Goal: Book appointment/travel/reservation

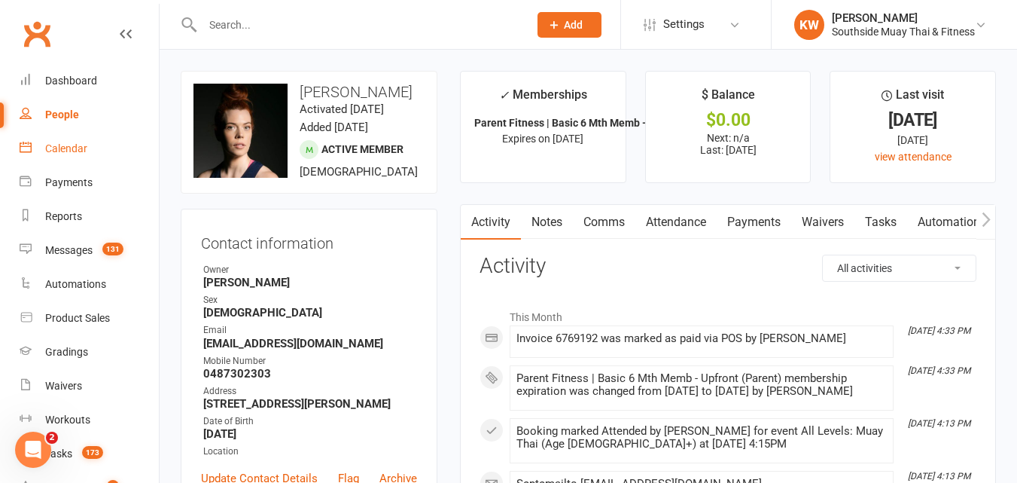
click at [69, 151] on div "Calendar" at bounding box center [66, 148] width 42 height 12
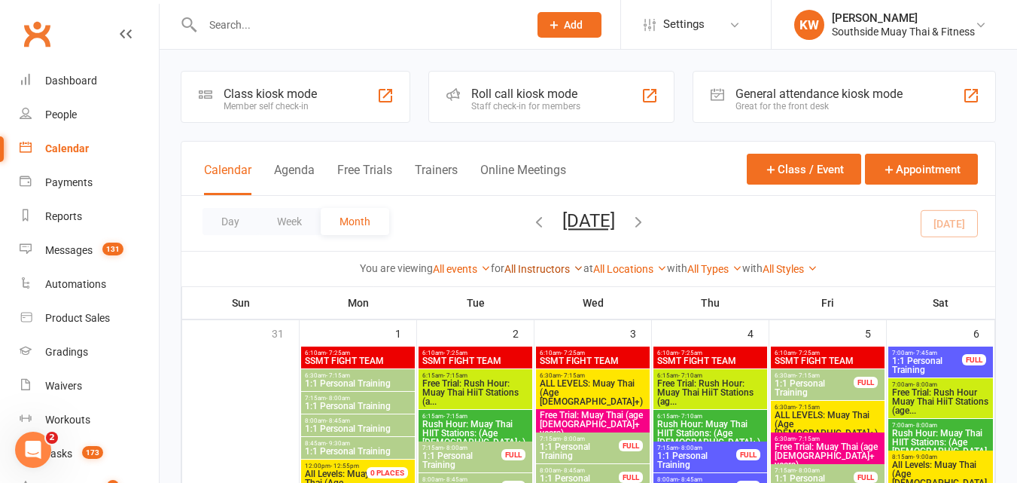
click at [515, 269] on link "All Instructors" at bounding box center [544, 269] width 79 height 12
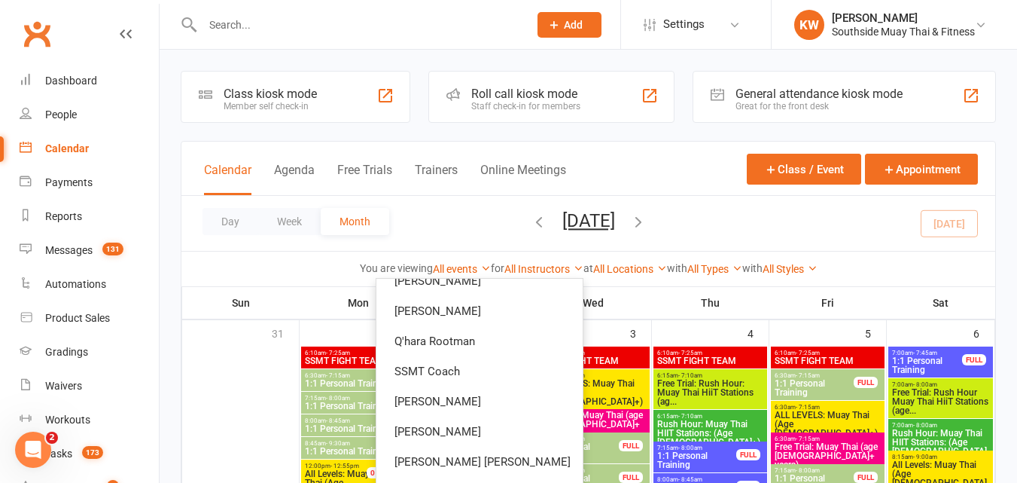
scroll to position [132, 0]
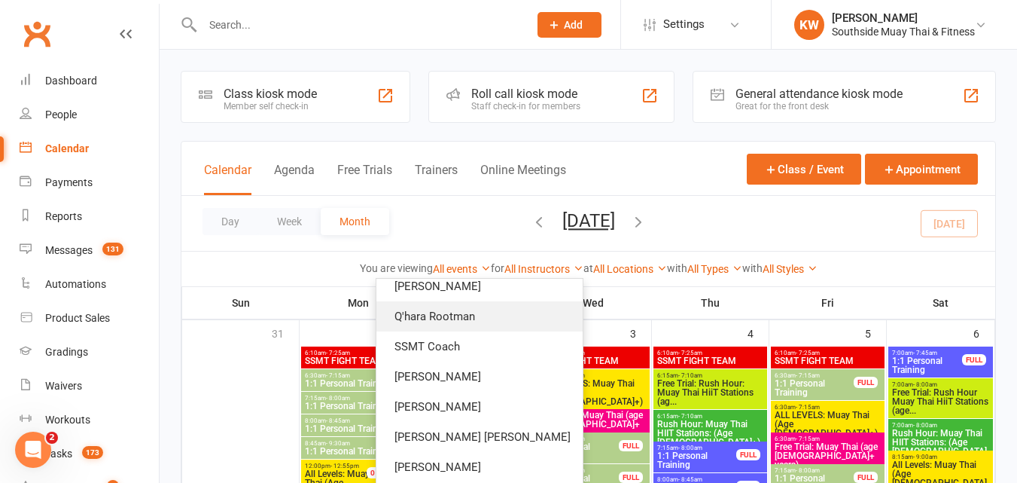
click at [504, 316] on link "Q'hara Rootman" at bounding box center [480, 316] width 206 height 30
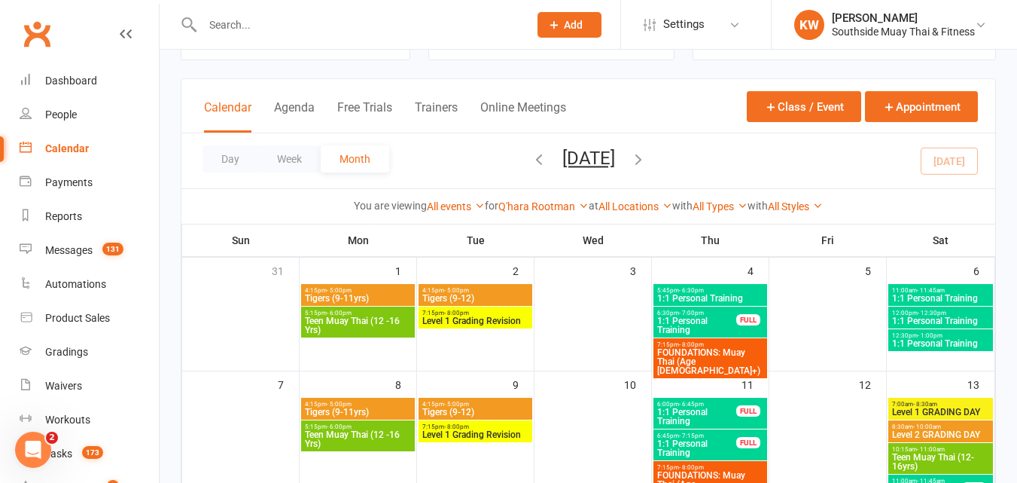
scroll to position [75, 0]
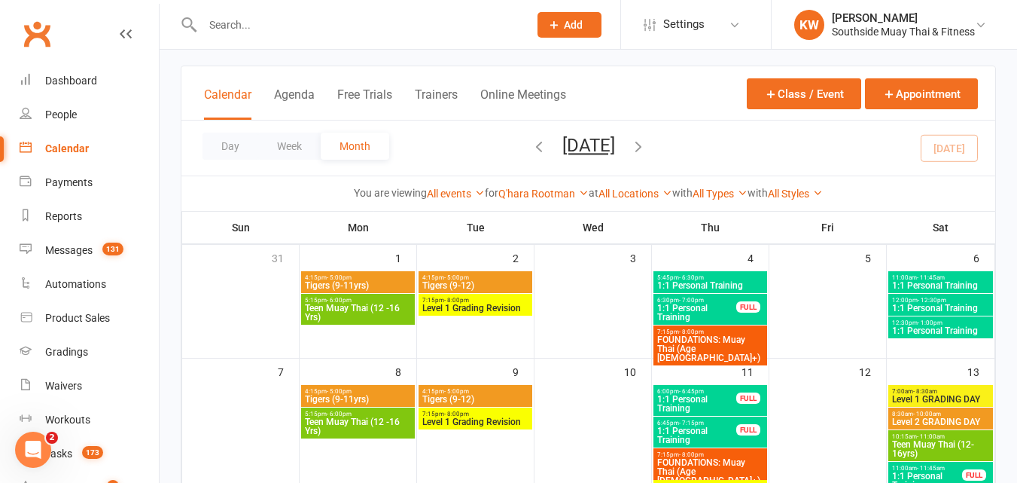
click at [697, 403] on span "1:1 Personal Training" at bounding box center [697, 404] width 81 height 18
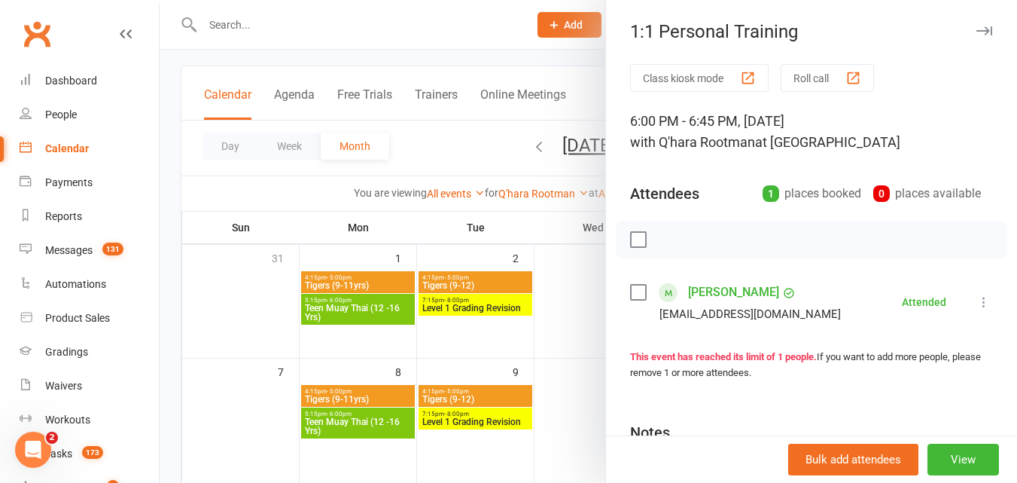
click at [977, 32] on icon "button" at bounding box center [985, 30] width 16 height 9
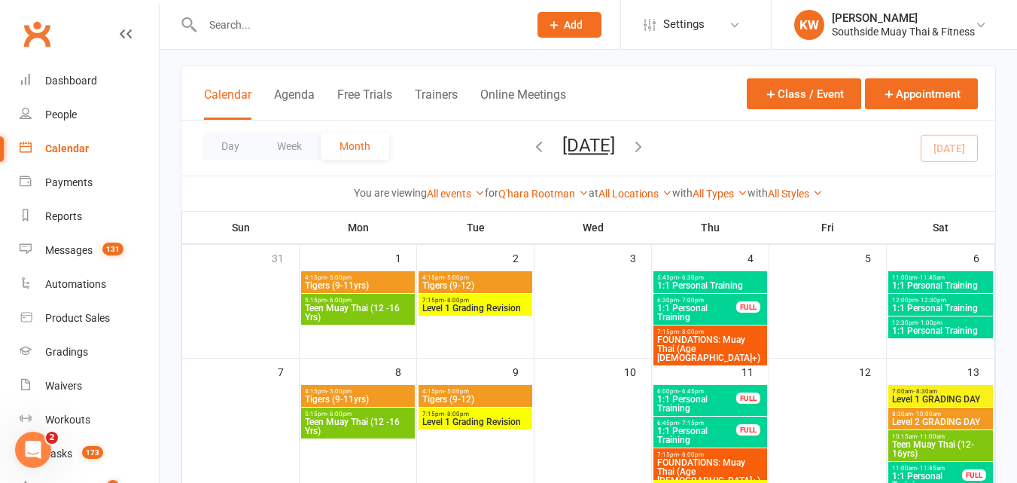
click at [718, 435] on span "1:1 Personal Training" at bounding box center [697, 435] width 81 height 18
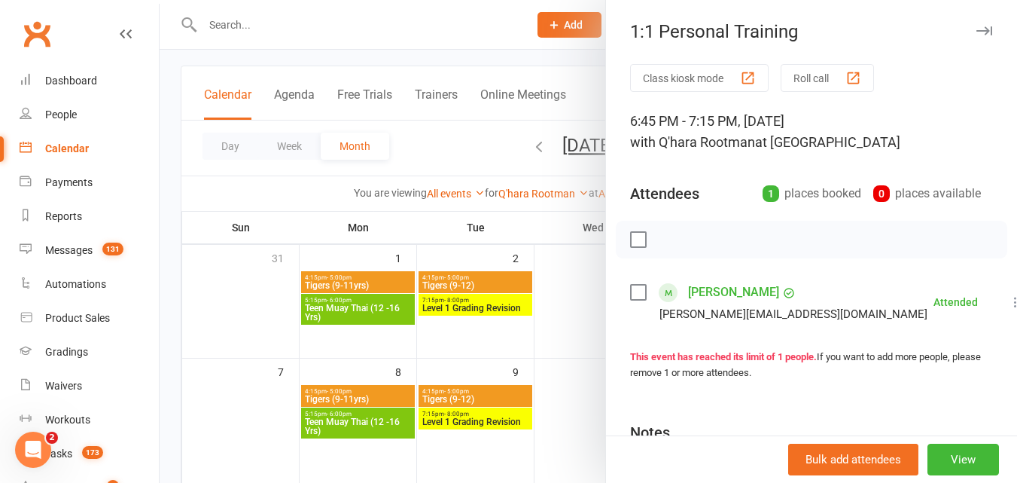
click at [438, 155] on div at bounding box center [589, 241] width 858 height 483
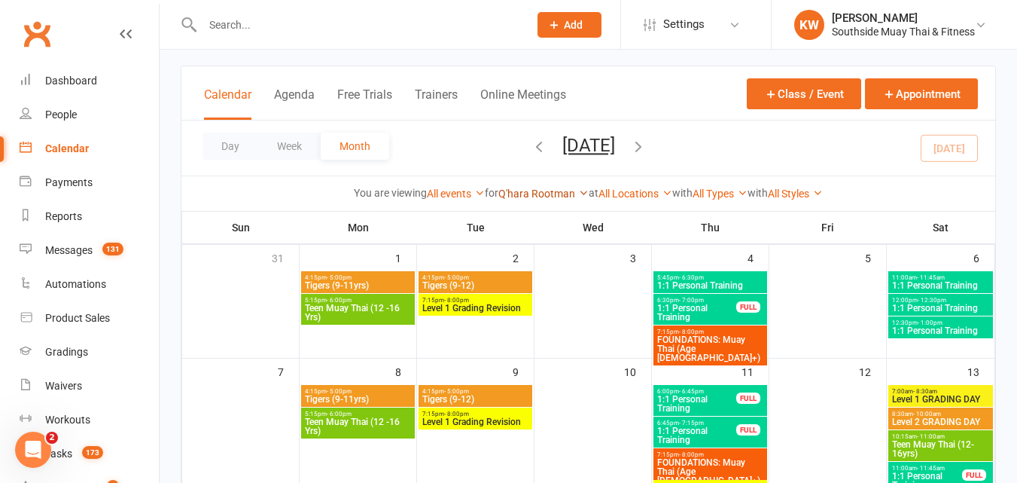
click at [535, 194] on link "Q'hara Rootman" at bounding box center [544, 194] width 90 height 12
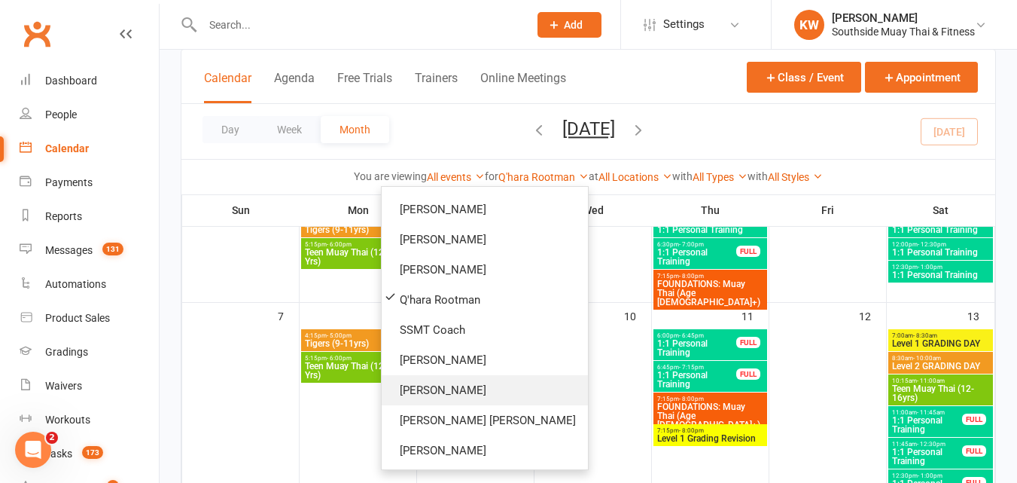
scroll to position [226, 0]
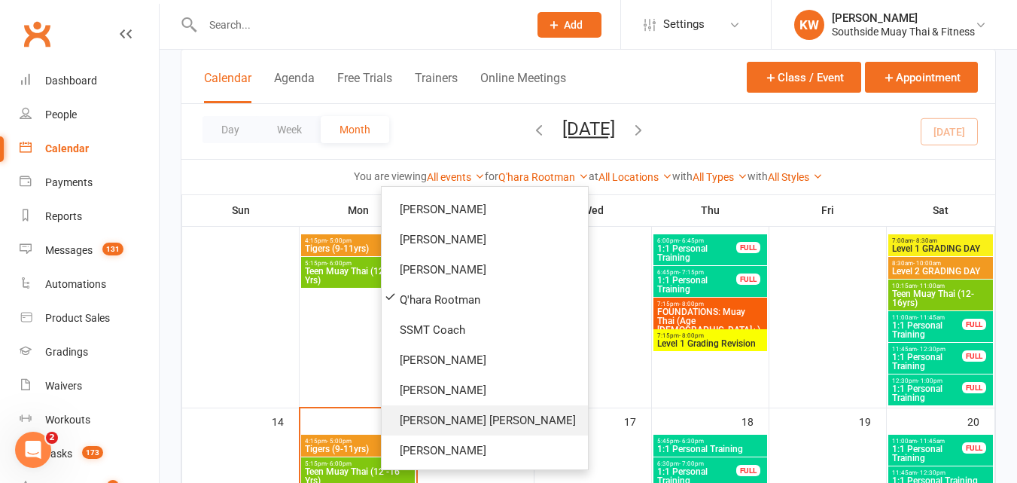
click at [487, 411] on link "[PERSON_NAME] [PERSON_NAME]" at bounding box center [485, 420] width 206 height 30
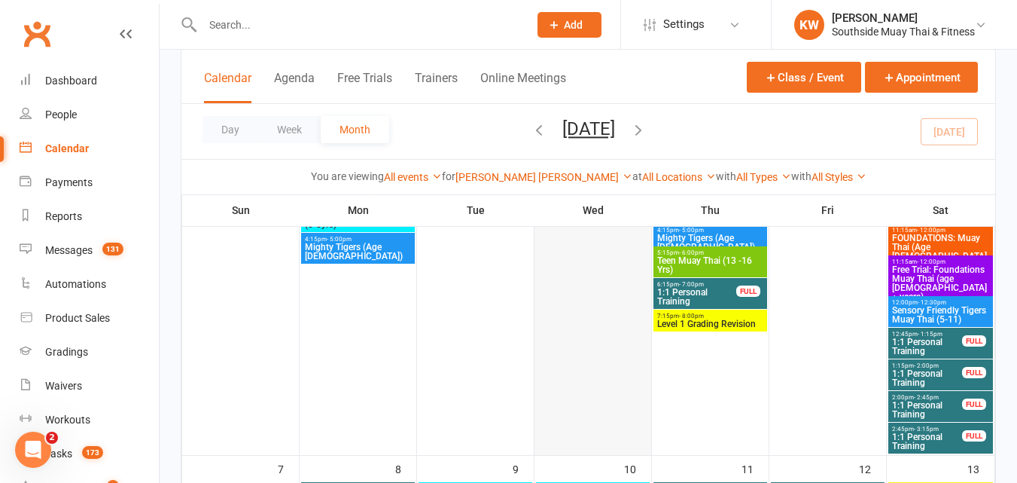
scroll to position [226, 0]
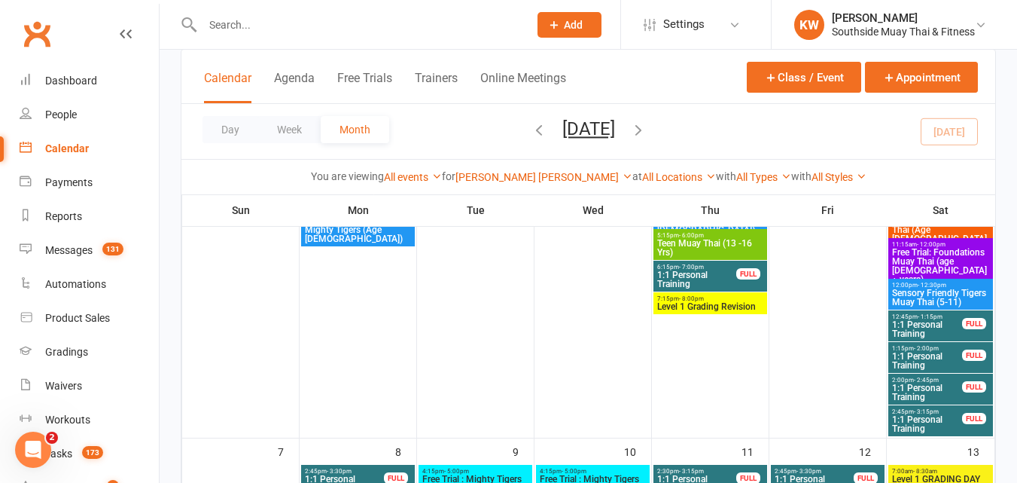
click at [933, 323] on span "1:1 Personal Training" at bounding box center [928, 329] width 72 height 18
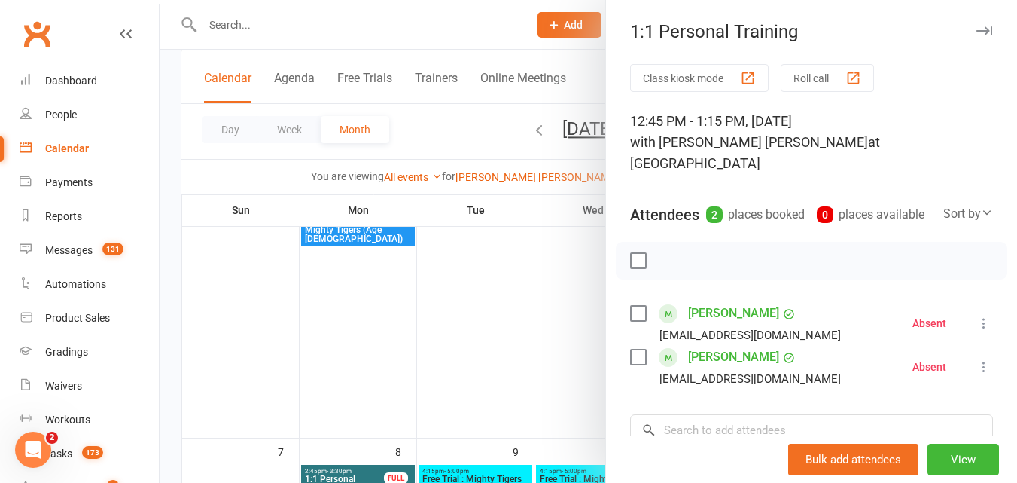
click at [401, 124] on div at bounding box center [589, 241] width 858 height 483
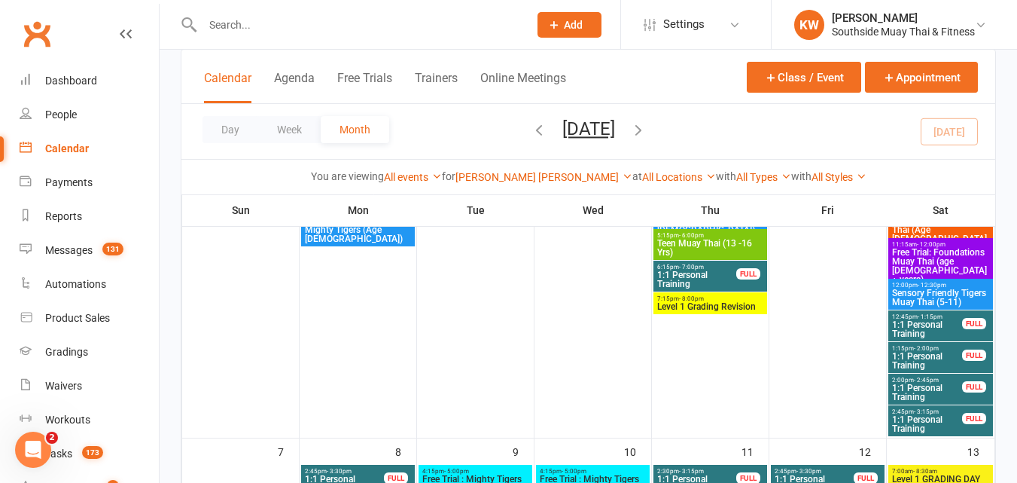
click at [916, 358] on span "1:1 Personal Training" at bounding box center [928, 361] width 72 height 18
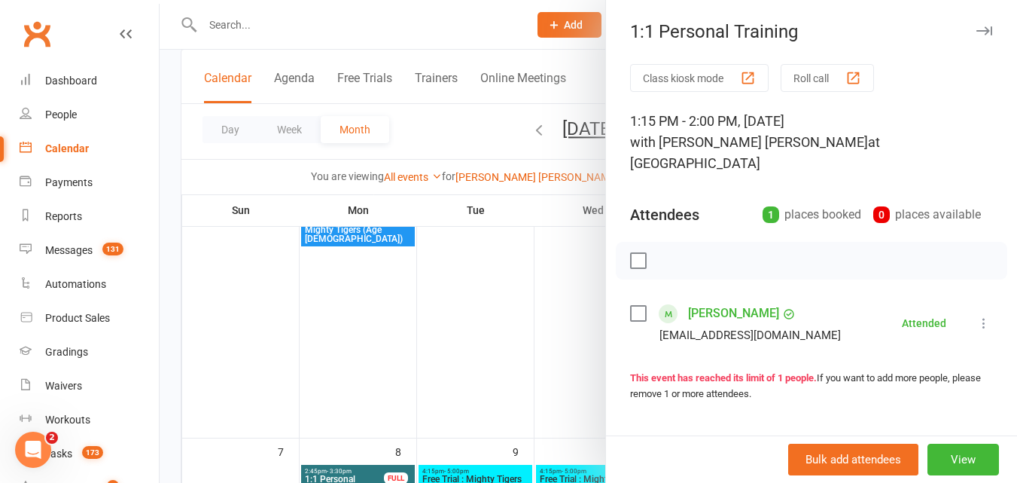
click at [563, 267] on div at bounding box center [589, 241] width 858 height 483
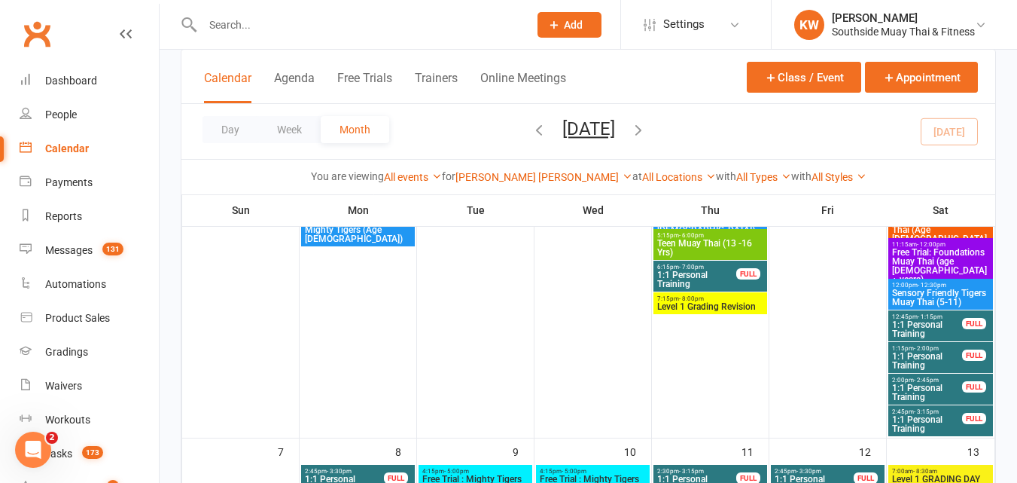
click at [951, 380] on span "2:00pm - 2:45pm" at bounding box center [928, 380] width 72 height 7
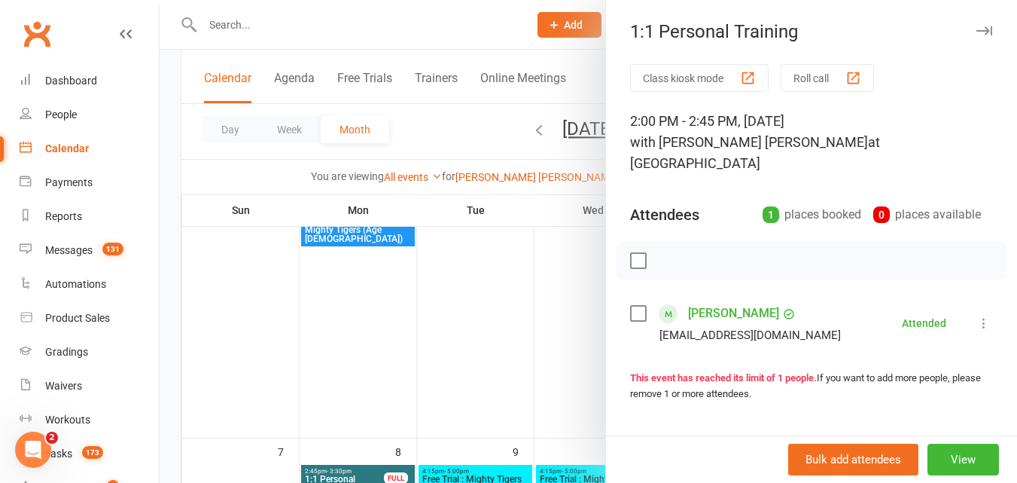
click at [425, 123] on div at bounding box center [589, 241] width 858 height 483
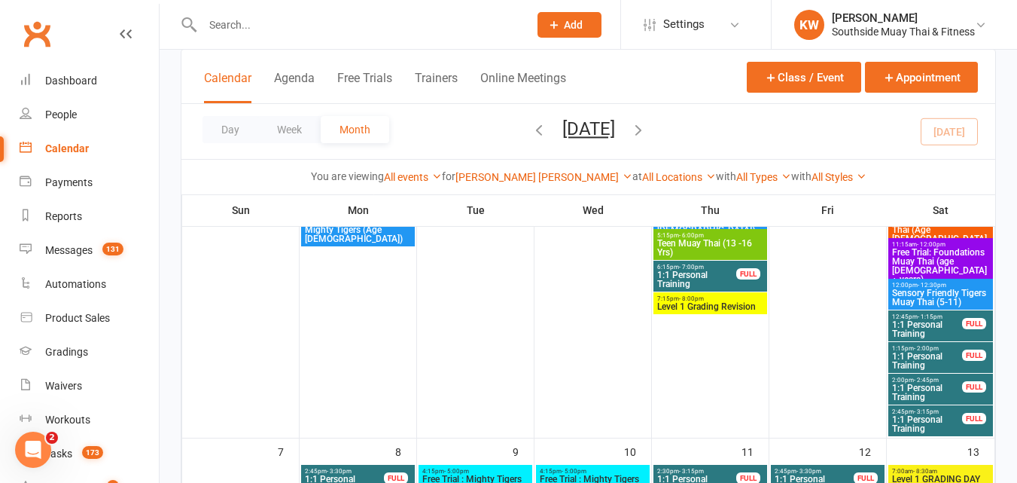
click at [940, 426] on span "1:1 Personal Training" at bounding box center [928, 424] width 72 height 18
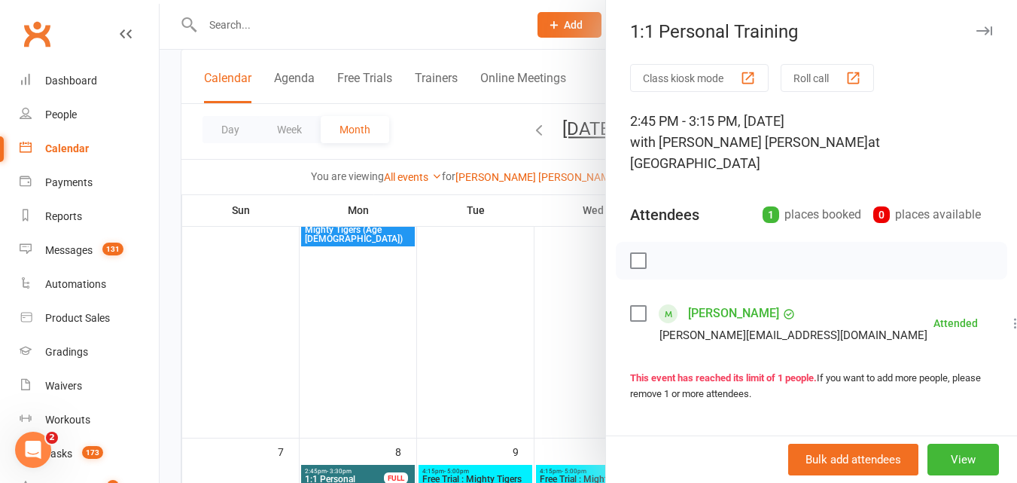
click at [459, 144] on div at bounding box center [589, 241] width 858 height 483
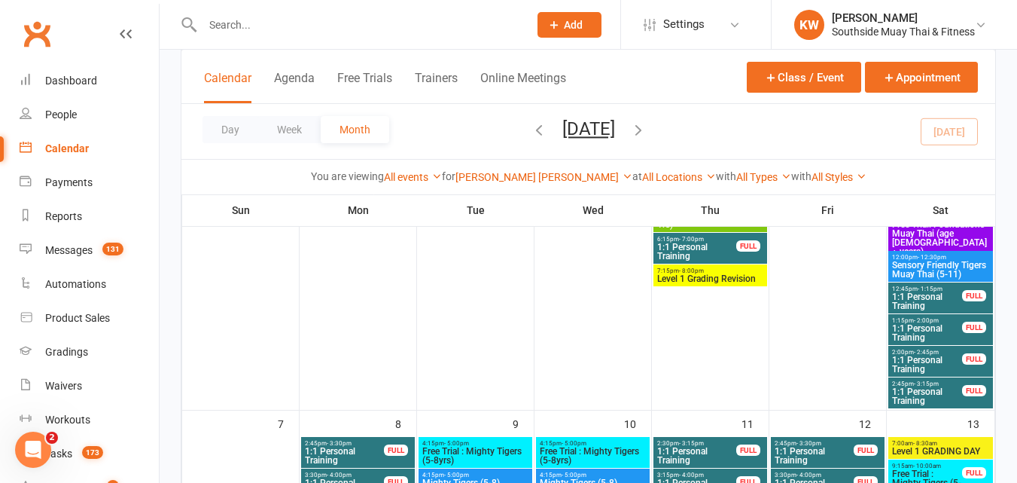
scroll to position [301, 0]
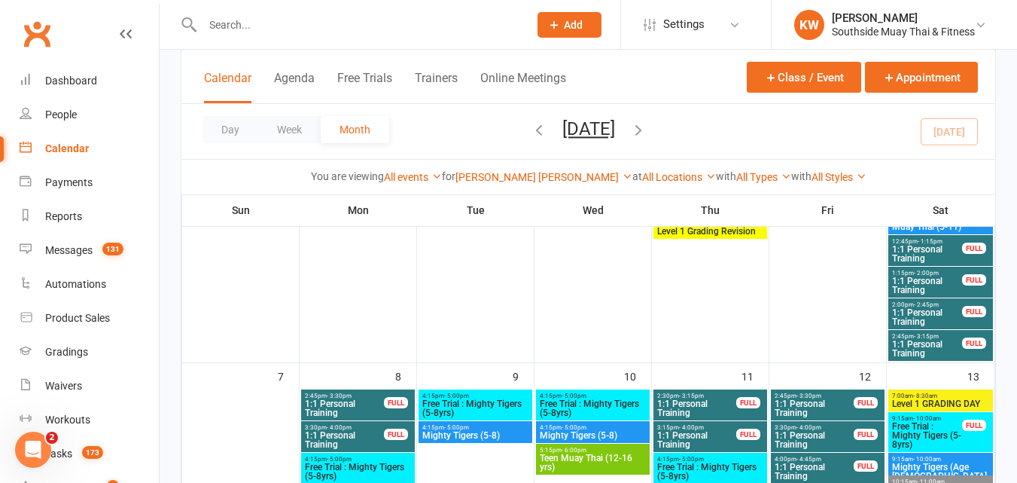
click at [946, 249] on span "1:1 Personal Training" at bounding box center [928, 254] width 72 height 18
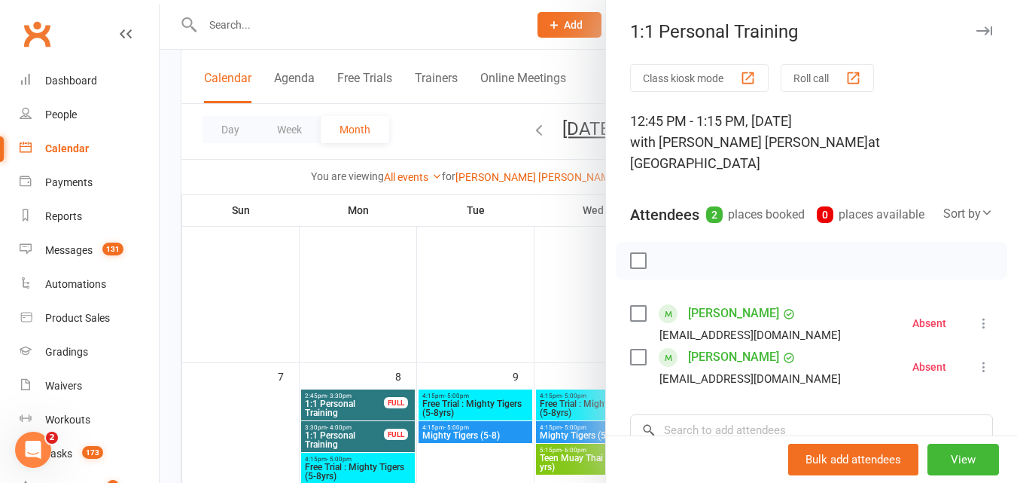
click at [451, 129] on div at bounding box center [589, 241] width 858 height 483
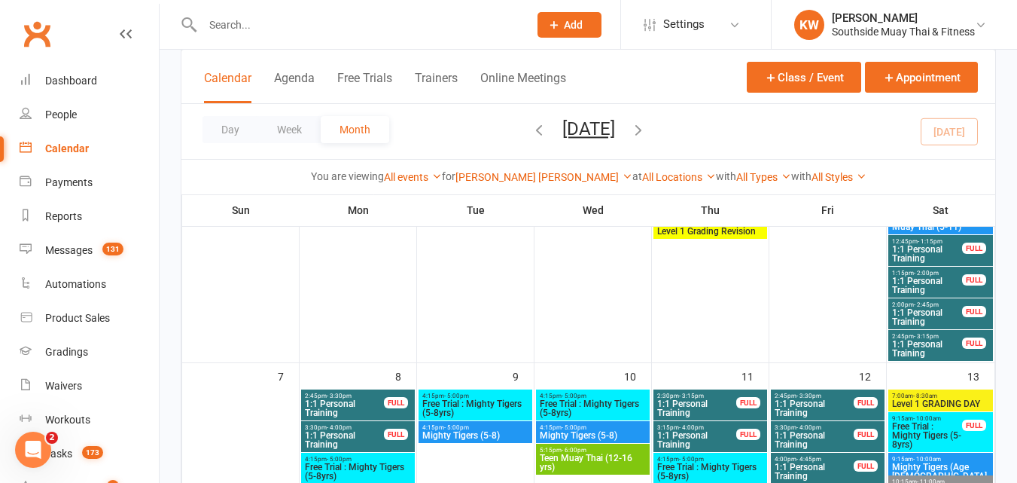
click at [936, 287] on span "1:1 Personal Training" at bounding box center [928, 285] width 72 height 18
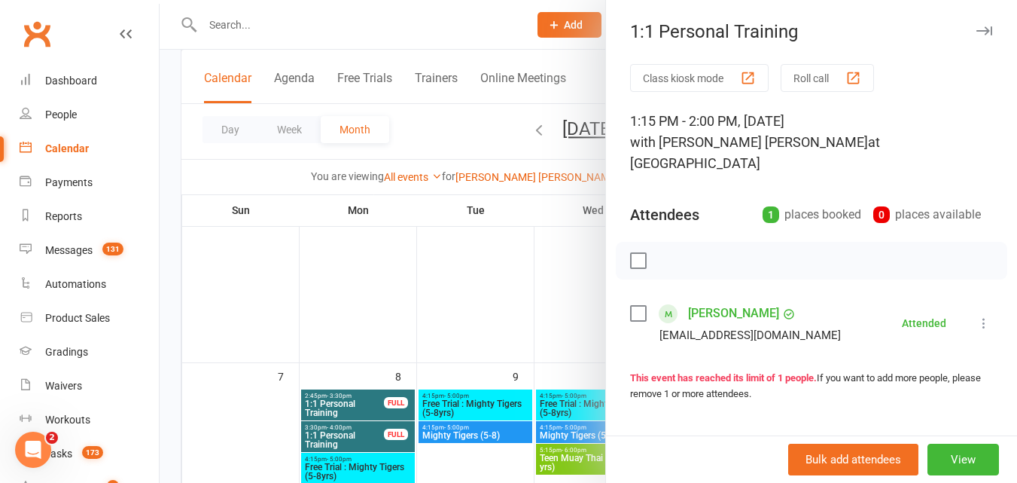
click at [450, 131] on div at bounding box center [589, 241] width 858 height 483
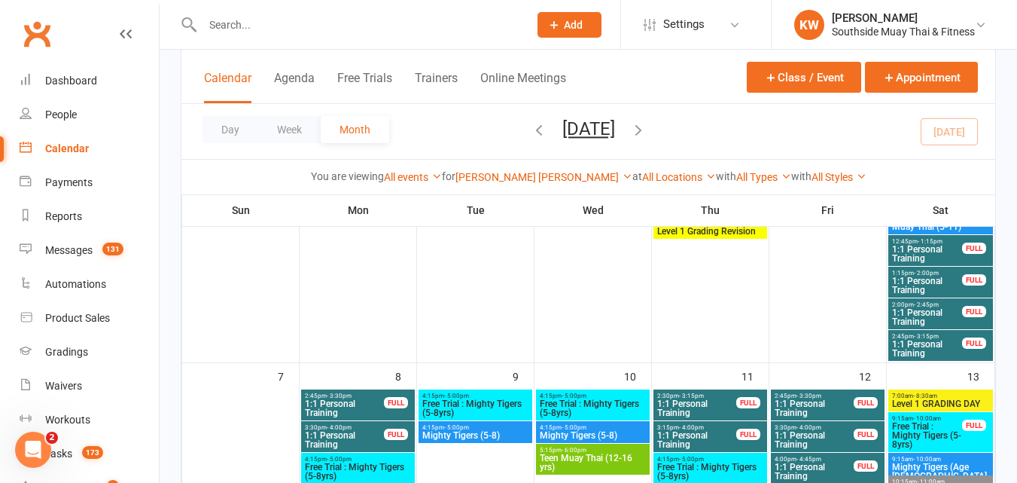
click at [927, 313] on span "1:1 Personal Training" at bounding box center [928, 317] width 72 height 18
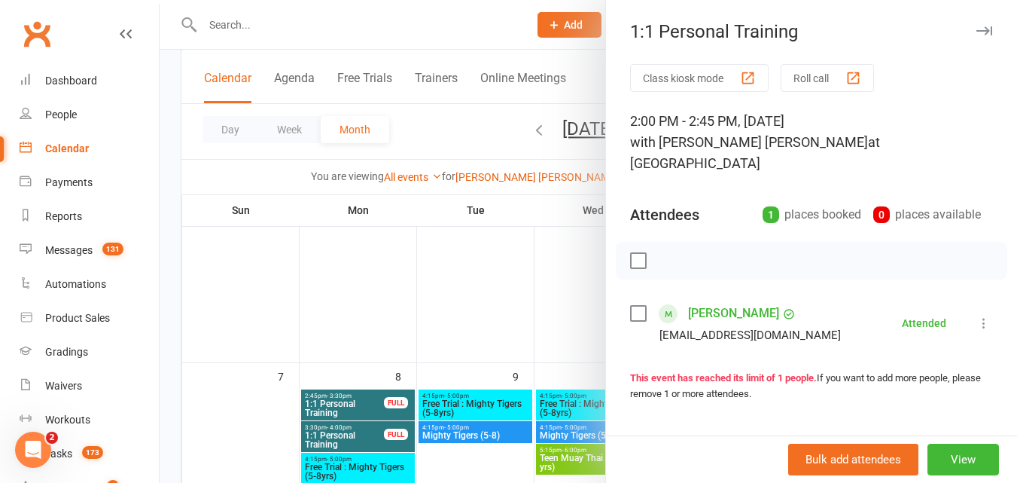
click at [456, 129] on div at bounding box center [589, 241] width 858 height 483
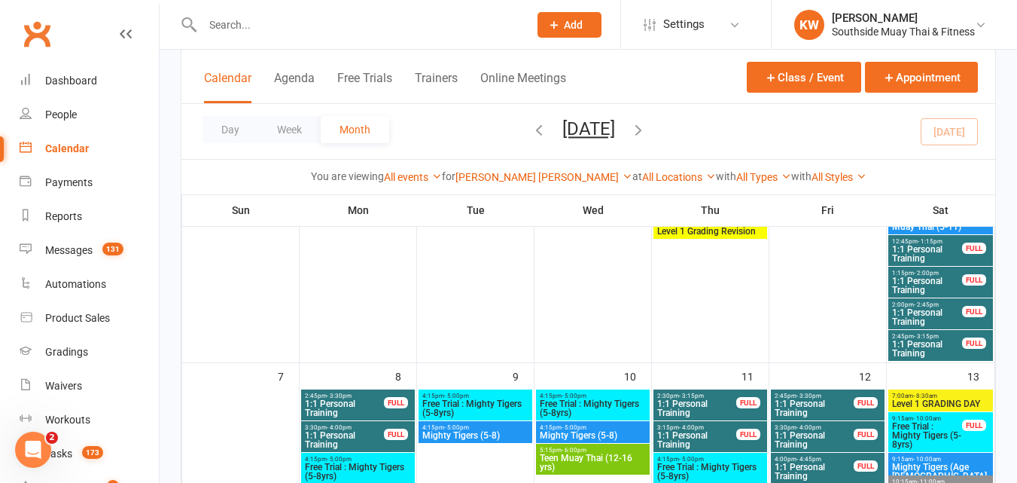
click at [930, 343] on span "1:1 Personal Training" at bounding box center [928, 349] width 72 height 18
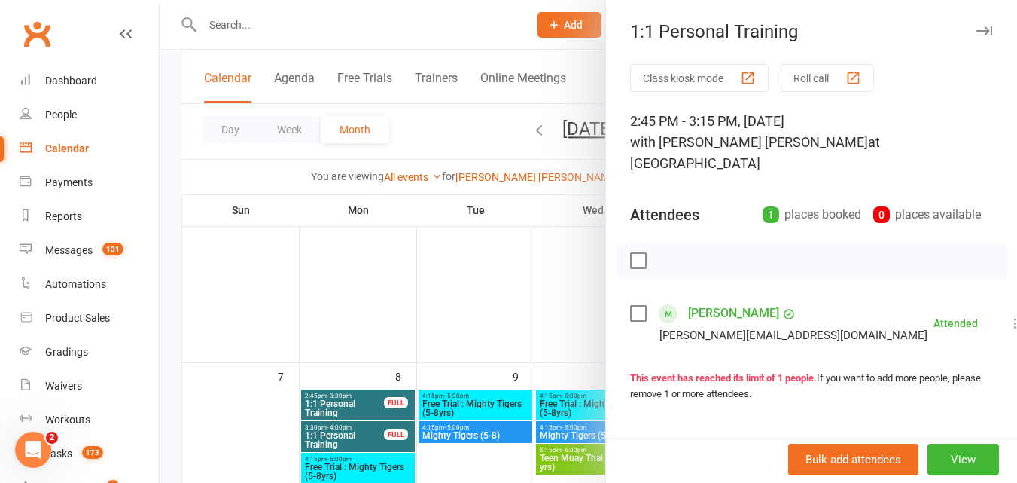
drag, startPoint x: 460, startPoint y: 149, endPoint x: 489, endPoint y: 157, distance: 29.8
click at [459, 148] on div at bounding box center [589, 241] width 858 height 483
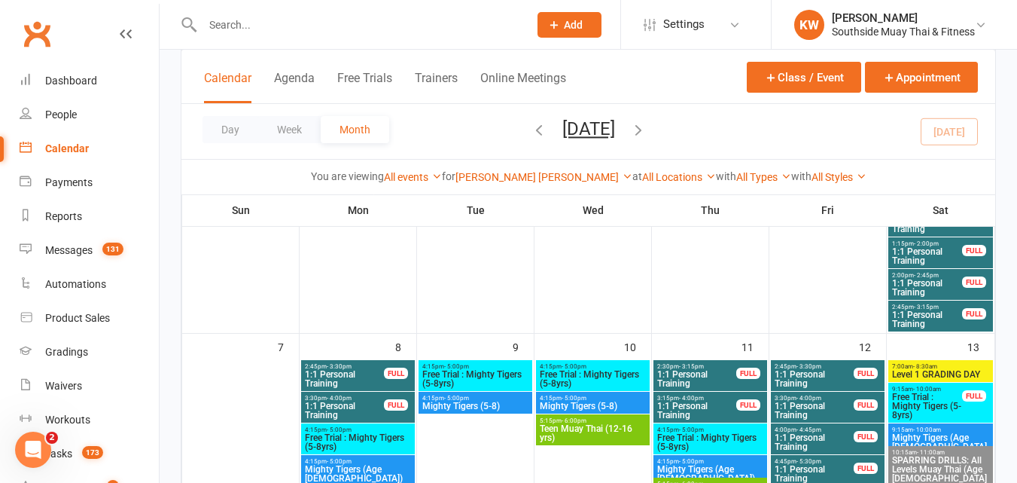
scroll to position [226, 0]
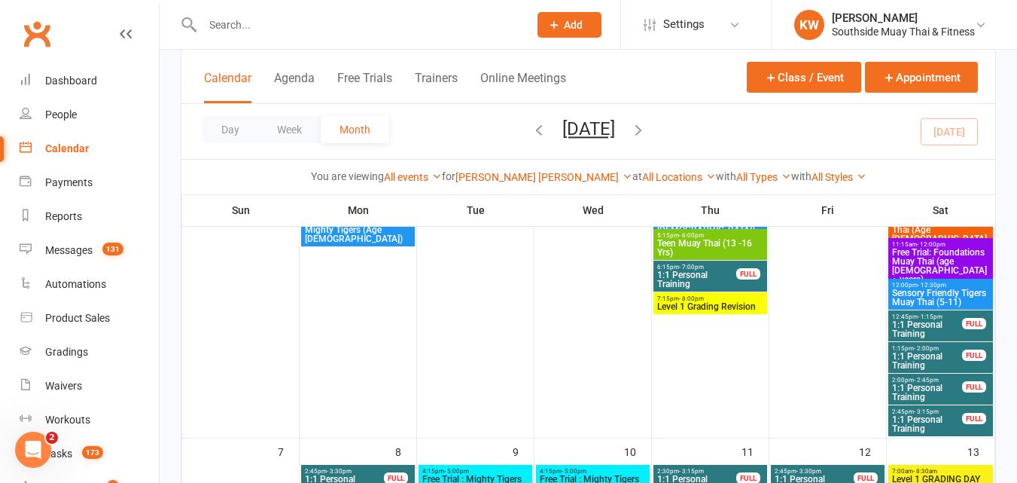
click at [949, 325] on span "1:1 Personal Training" at bounding box center [928, 329] width 72 height 18
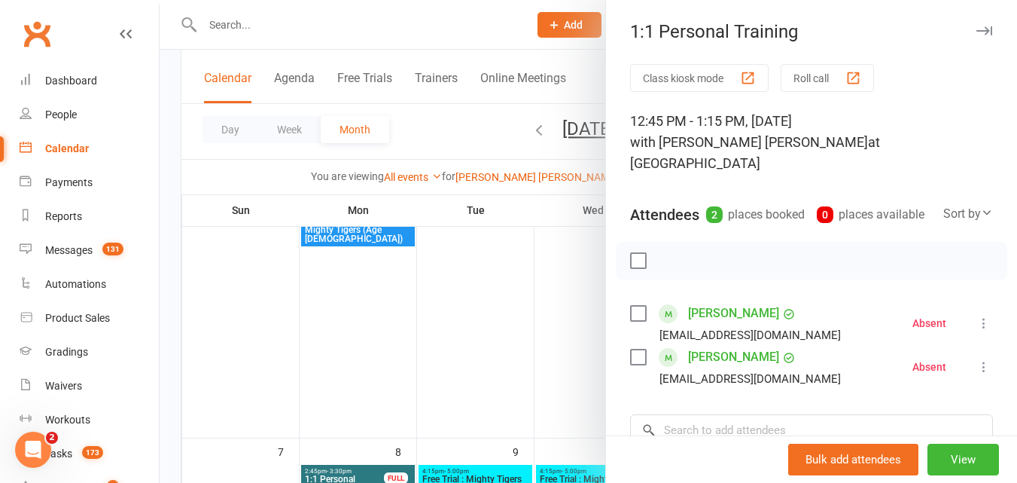
click at [562, 283] on div at bounding box center [589, 241] width 858 height 483
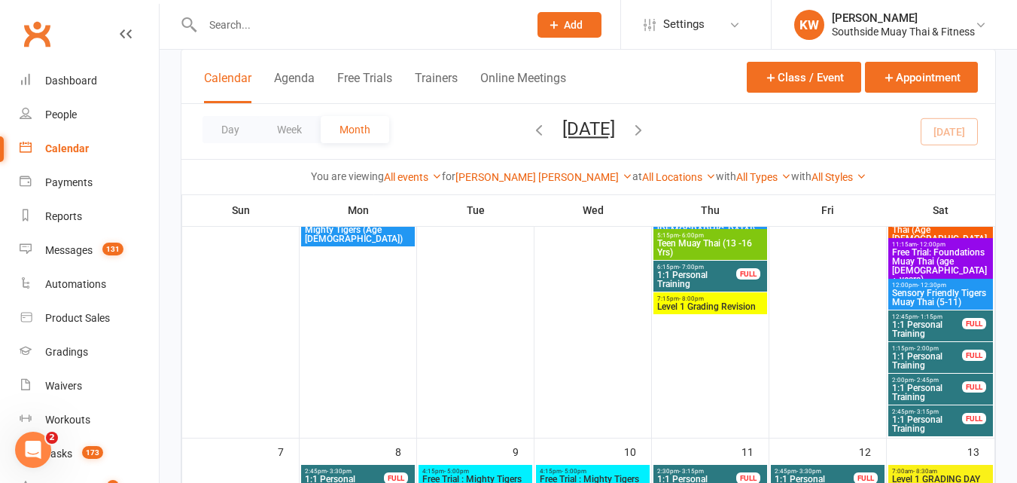
click at [945, 351] on span "1:15pm - 2:00pm" at bounding box center [928, 348] width 72 height 7
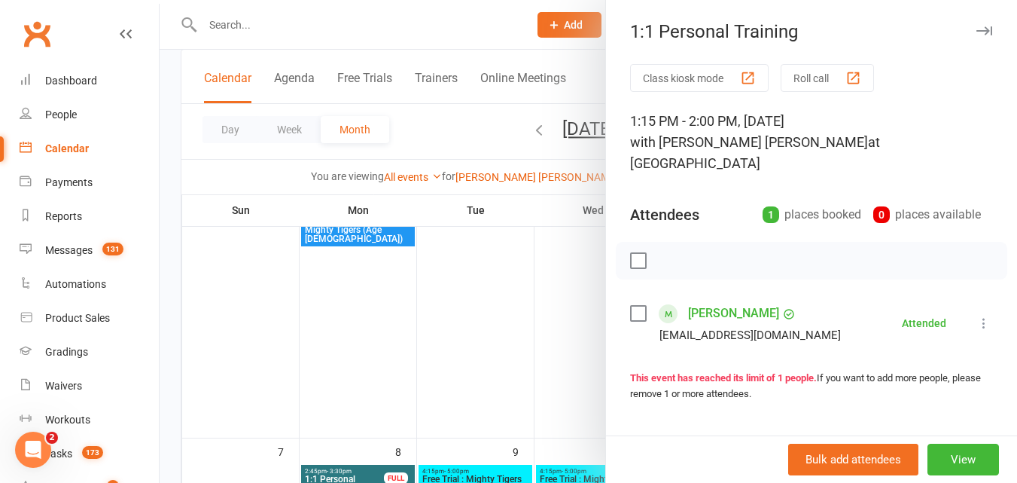
click at [613, 329] on div "Class kiosk mode Roll call 1:15 PM - 2:00 PM, [DATE] with [PERSON_NAME] [PERSON…" at bounding box center [811, 339] width 411 height 551
click at [552, 336] on div at bounding box center [589, 241] width 858 height 483
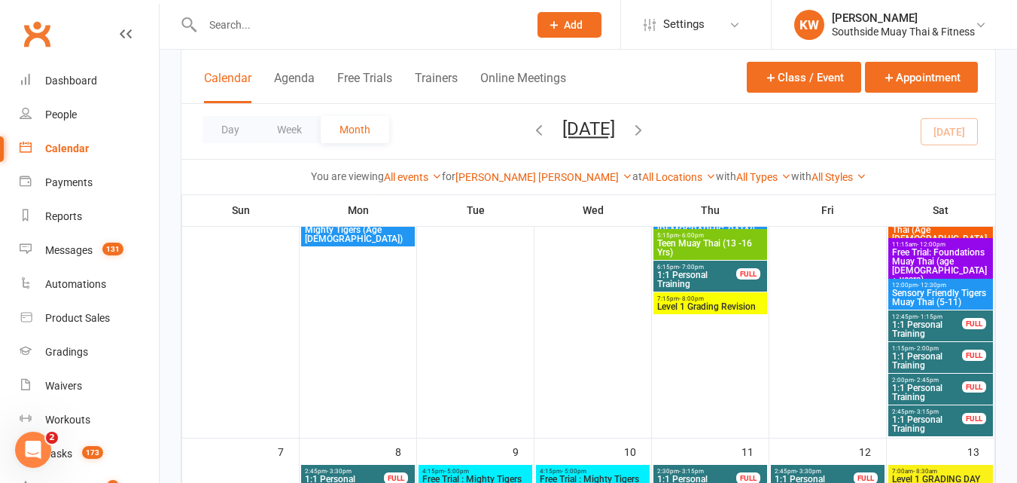
click at [950, 382] on span "2:00pm - 2:45pm" at bounding box center [928, 380] width 72 height 7
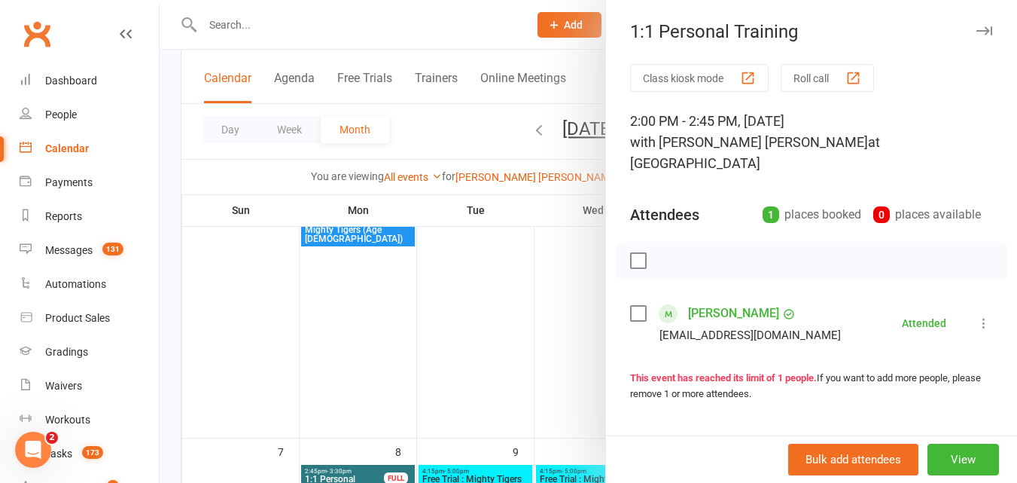
click at [556, 313] on div at bounding box center [589, 241] width 858 height 483
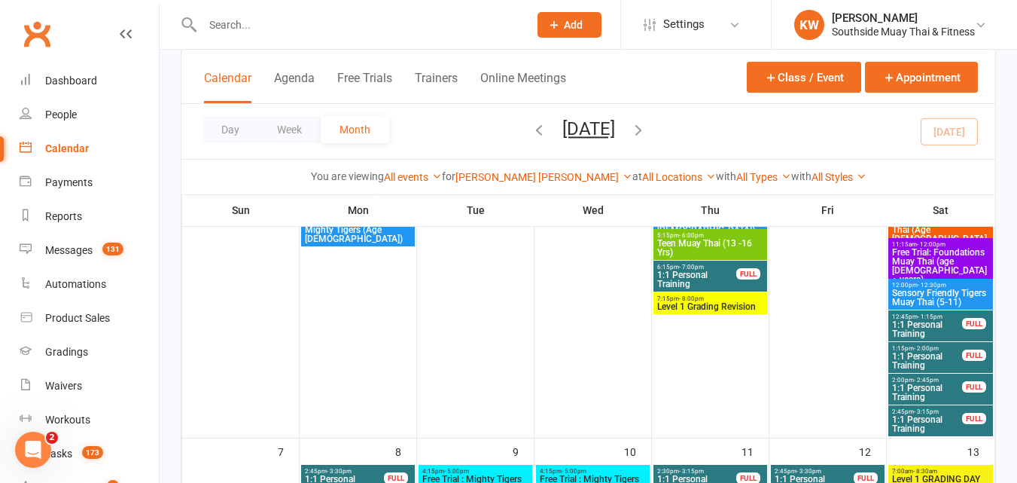
click at [984, 410] on div "2:45pm - 3:15pm 1:1 Personal Training FULL" at bounding box center [941, 420] width 105 height 31
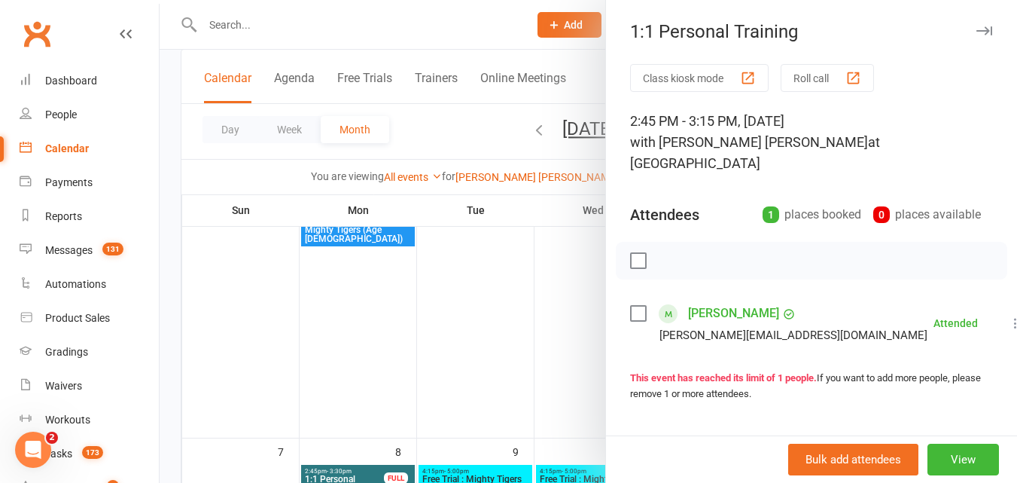
click at [419, 343] on div at bounding box center [589, 241] width 858 height 483
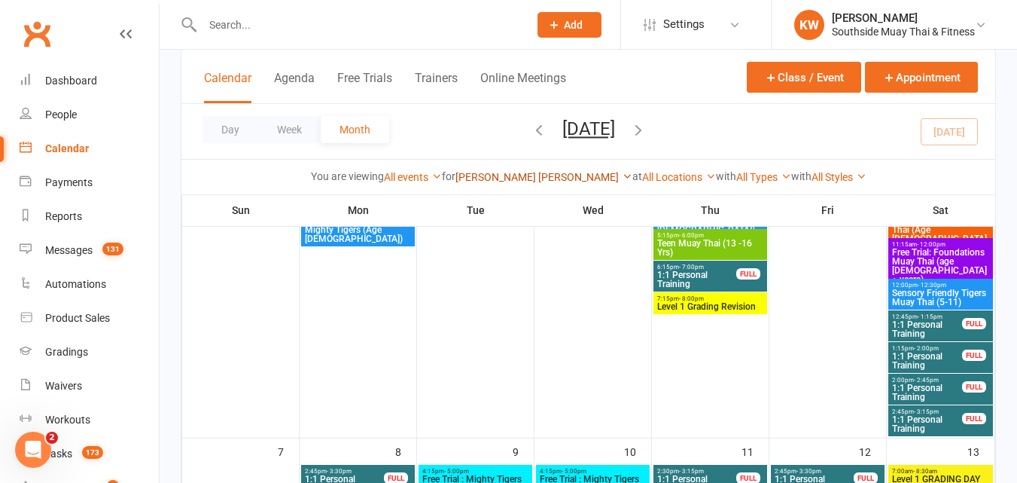
click at [515, 172] on link "[PERSON_NAME] [PERSON_NAME]" at bounding box center [544, 177] width 177 height 12
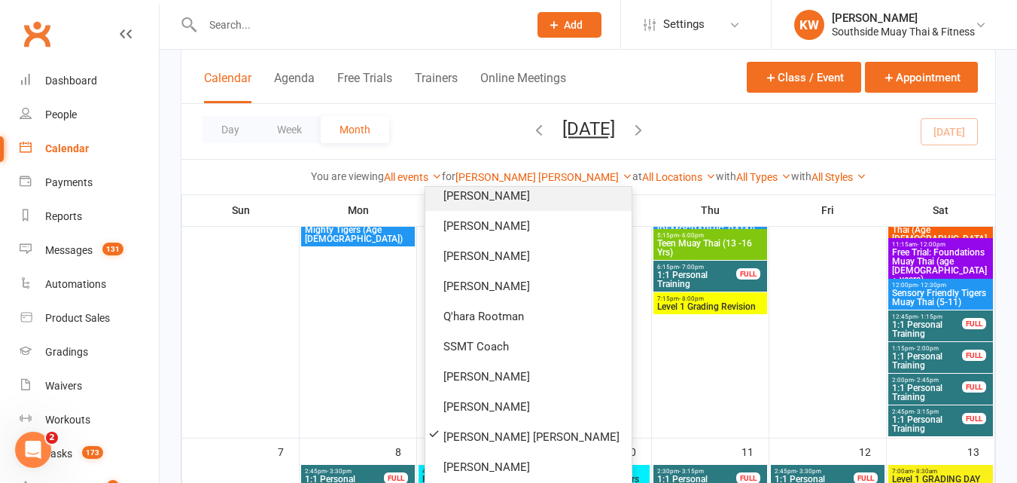
scroll to position [70, 0]
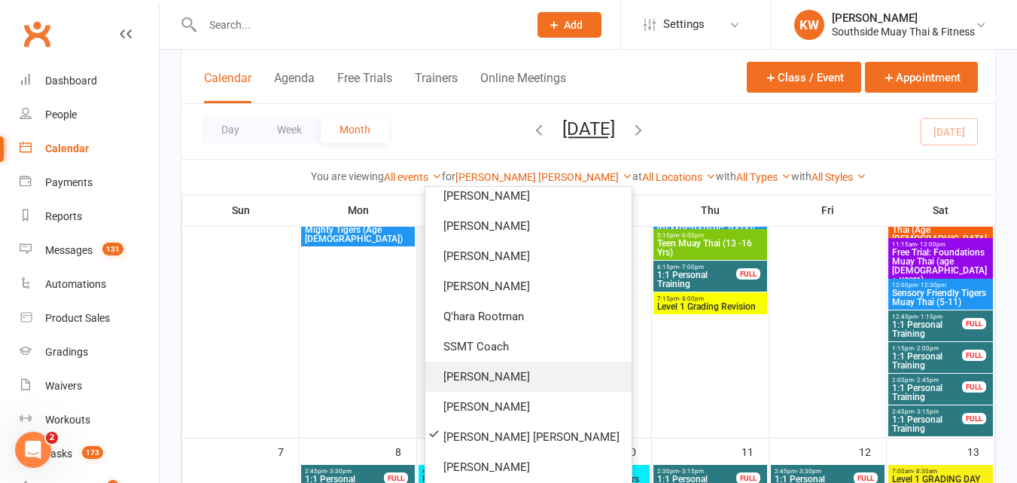
click at [487, 381] on link "[PERSON_NAME]" at bounding box center [528, 376] width 206 height 30
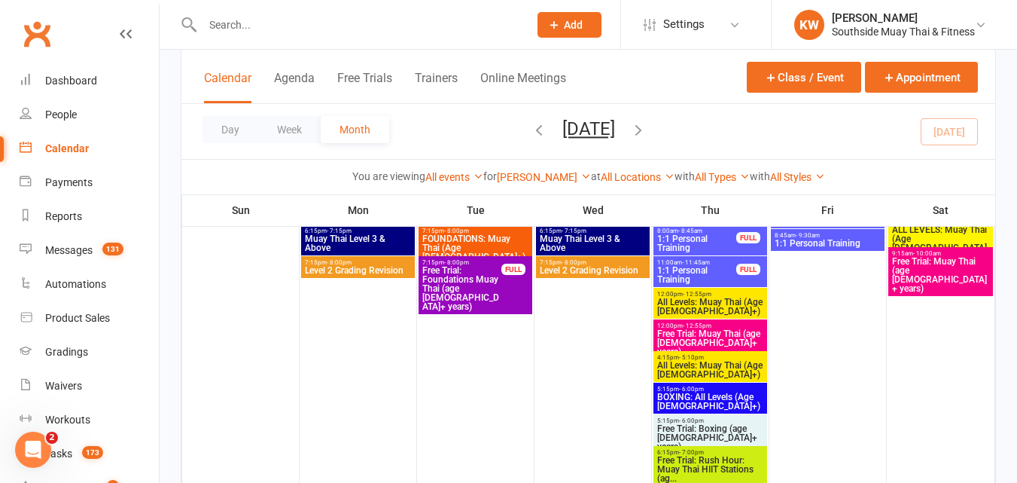
scroll to position [75, 0]
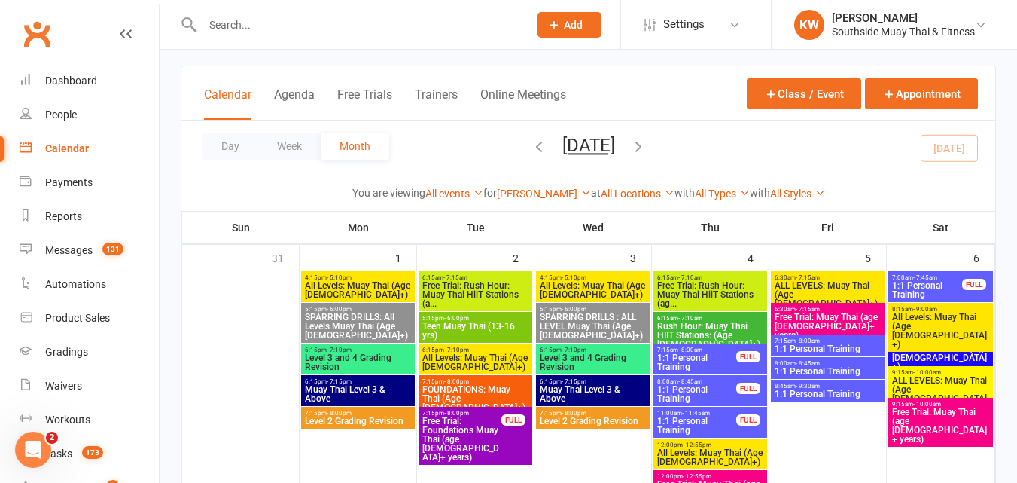
click at [942, 291] on span "1:1 Personal Training" at bounding box center [928, 290] width 72 height 18
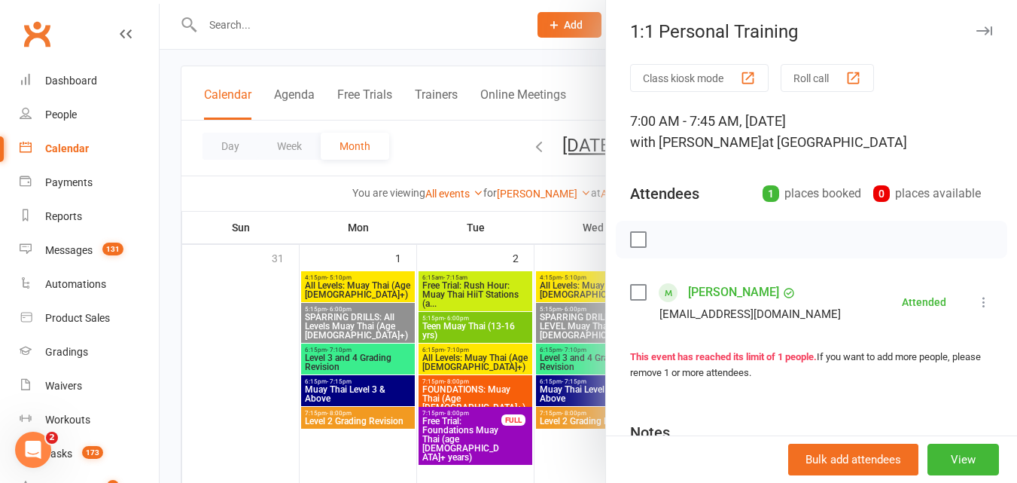
click at [461, 153] on div at bounding box center [589, 241] width 858 height 483
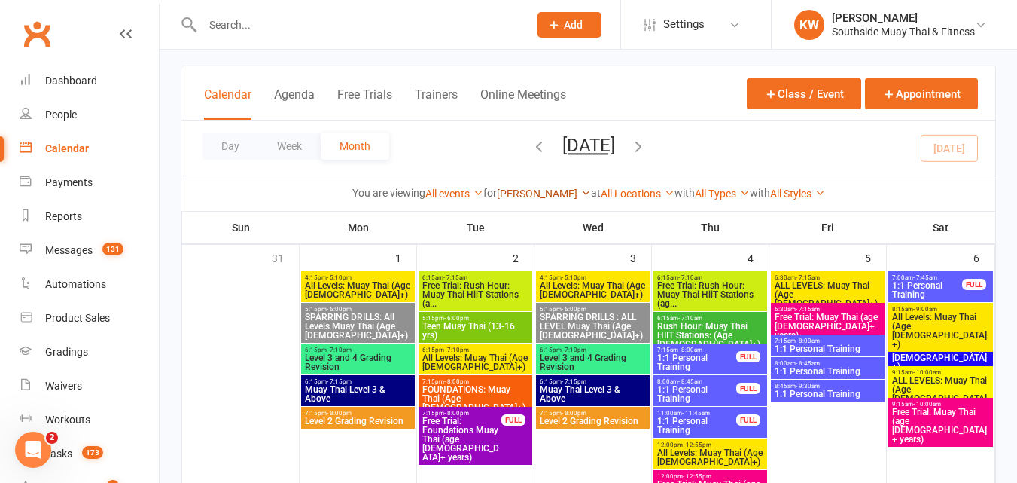
click at [535, 194] on link "[PERSON_NAME]" at bounding box center [544, 194] width 94 height 12
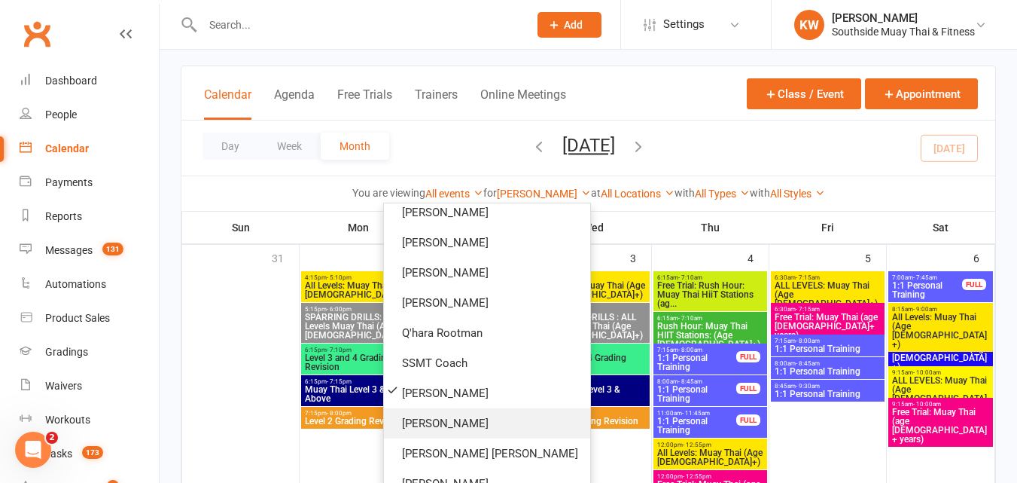
click at [489, 428] on link "[PERSON_NAME]" at bounding box center [487, 423] width 206 height 30
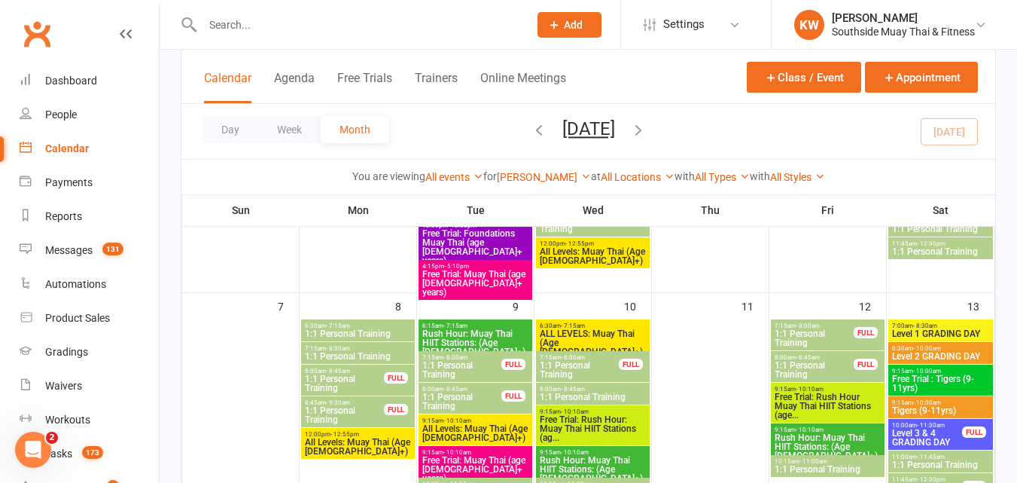
scroll to position [377, 0]
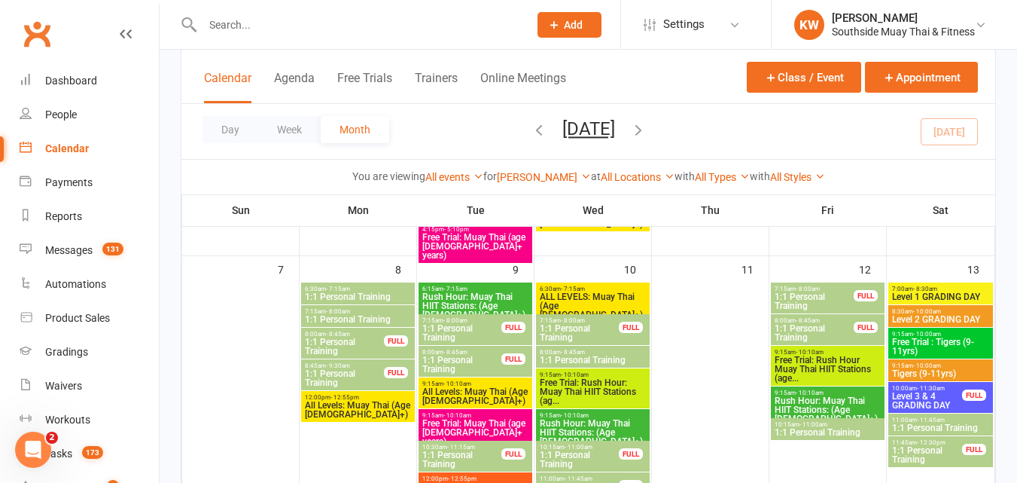
click at [374, 341] on span "1:1 Personal Training" at bounding box center [344, 346] width 81 height 18
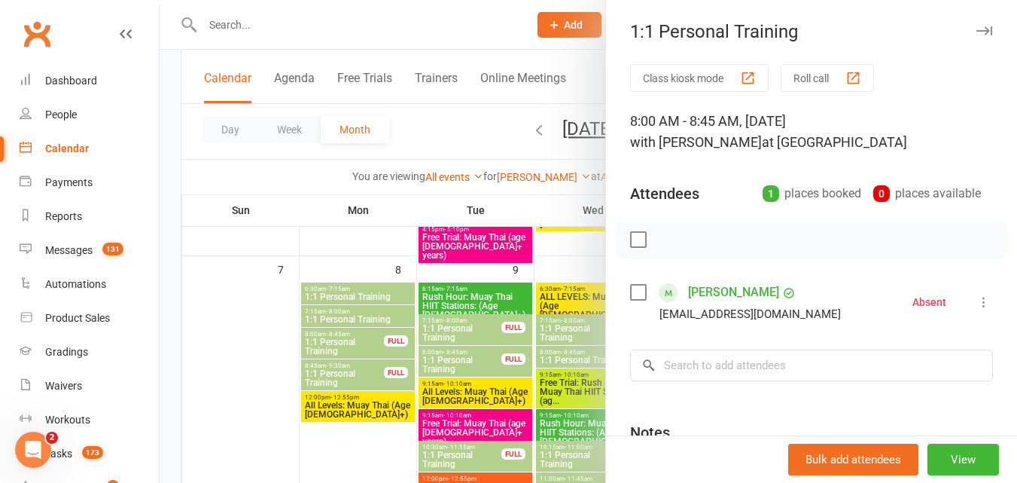
click at [268, 360] on div at bounding box center [589, 241] width 858 height 483
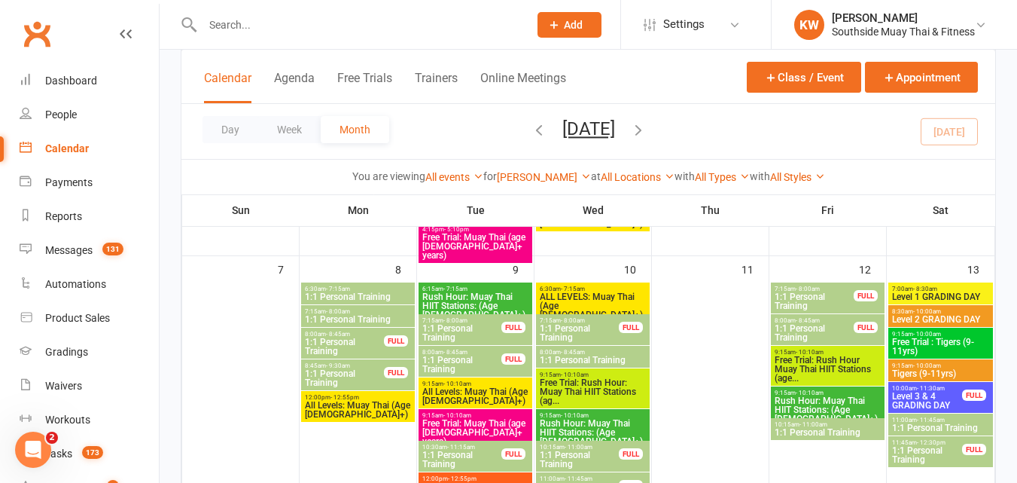
click at [341, 371] on span "1:1 Personal Training" at bounding box center [344, 378] width 81 height 18
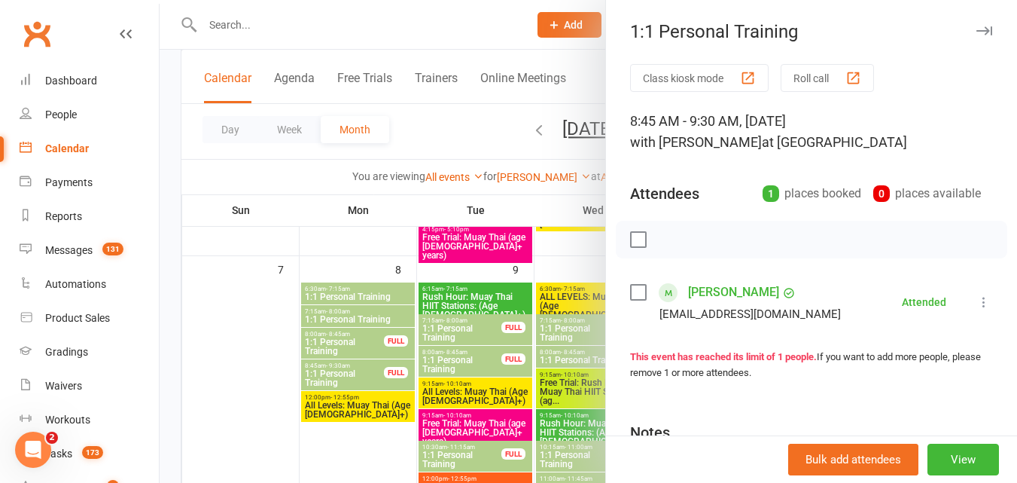
click at [254, 346] on div at bounding box center [589, 241] width 858 height 483
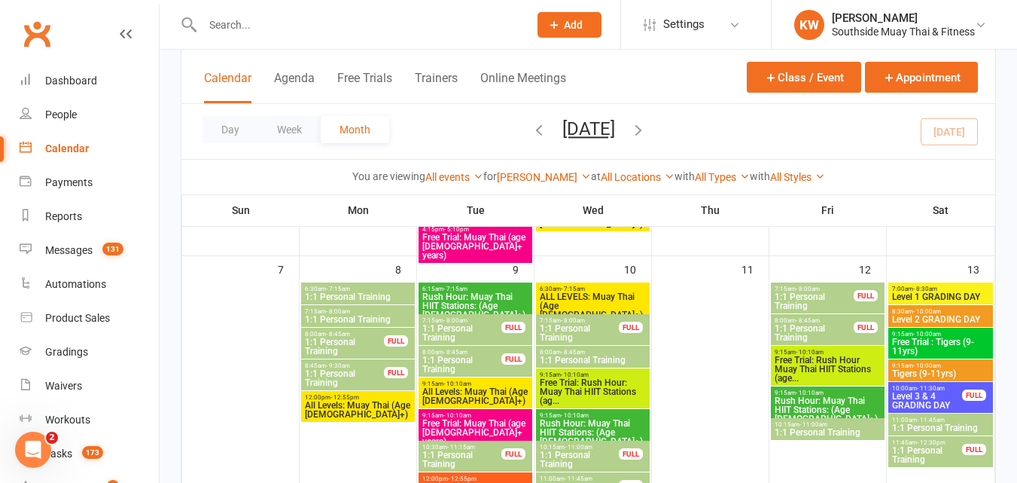
click at [346, 381] on span "1:1 Personal Training" at bounding box center [344, 378] width 81 height 18
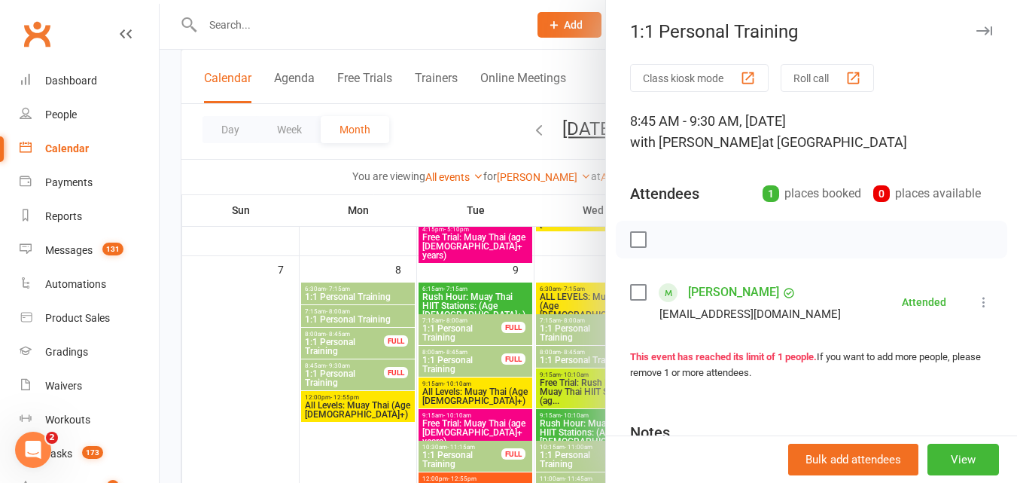
drag, startPoint x: 343, startPoint y: 248, endPoint x: 356, endPoint y: 264, distance: 21.4
click at [342, 248] on div at bounding box center [589, 241] width 858 height 483
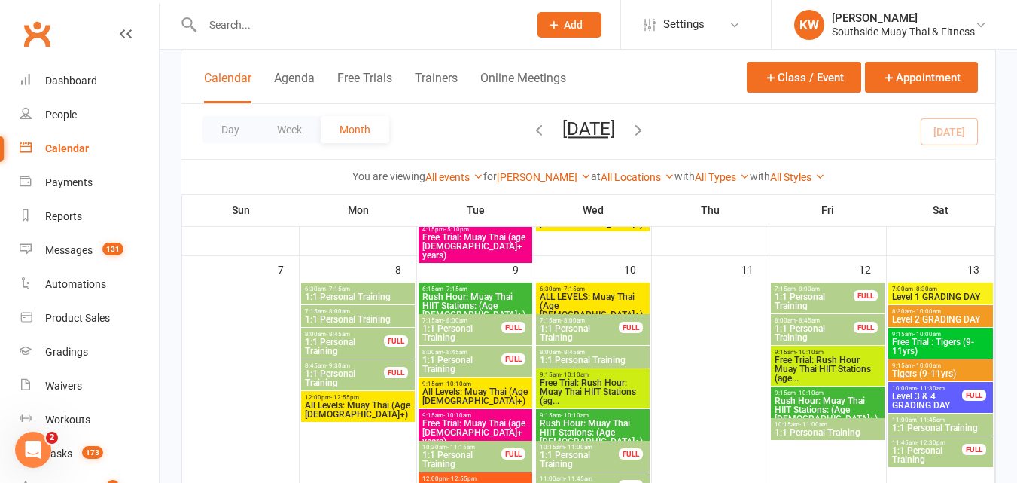
click at [479, 329] on span "1:1 Personal Training" at bounding box center [462, 333] width 81 height 18
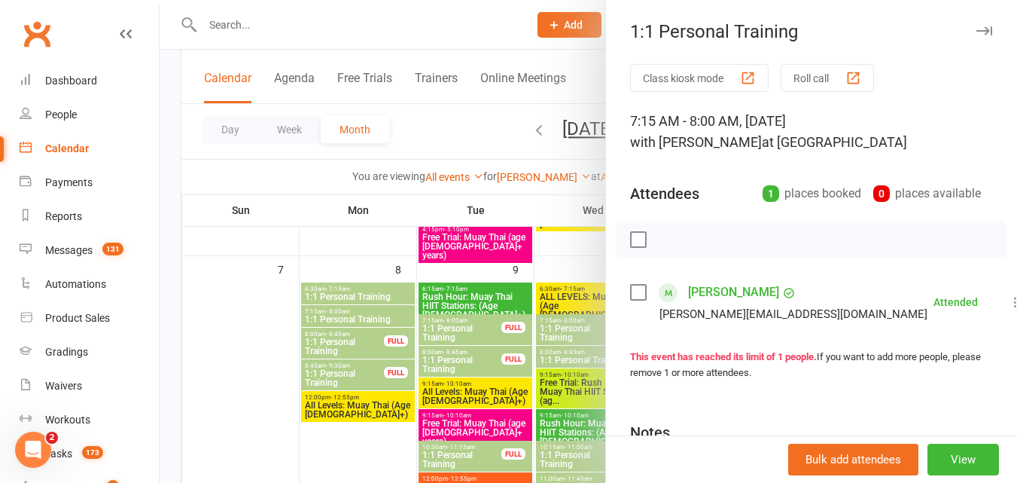
click at [331, 229] on div at bounding box center [589, 241] width 858 height 483
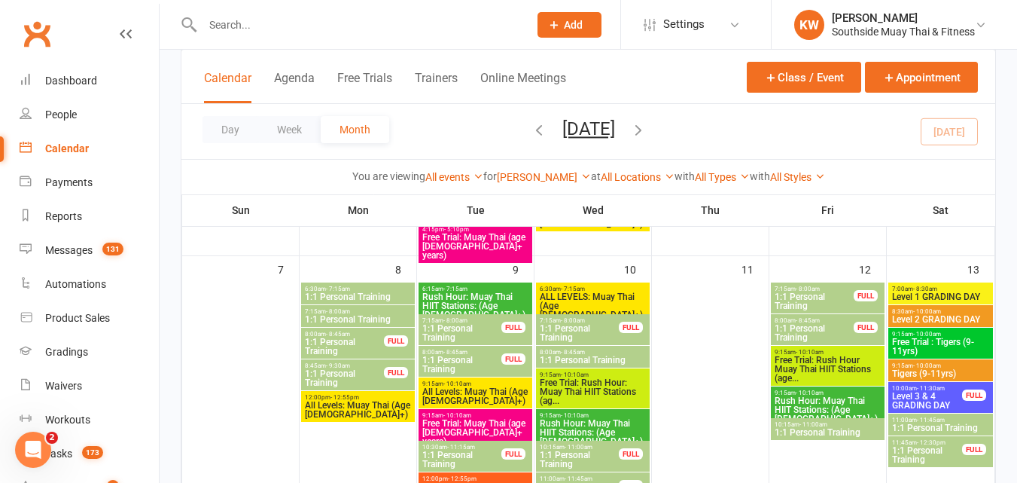
click at [446, 363] on span "1:1 Personal Training" at bounding box center [462, 364] width 81 height 18
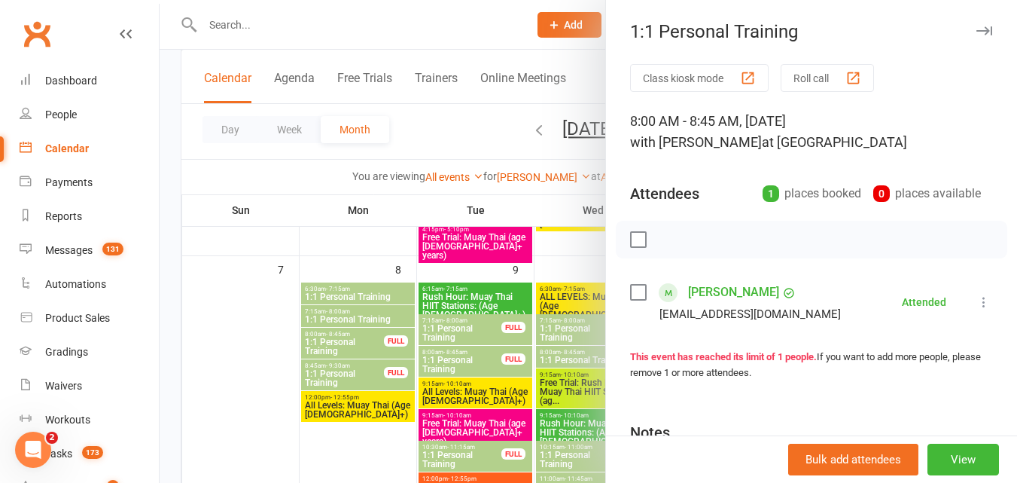
click at [336, 233] on div at bounding box center [589, 241] width 858 height 483
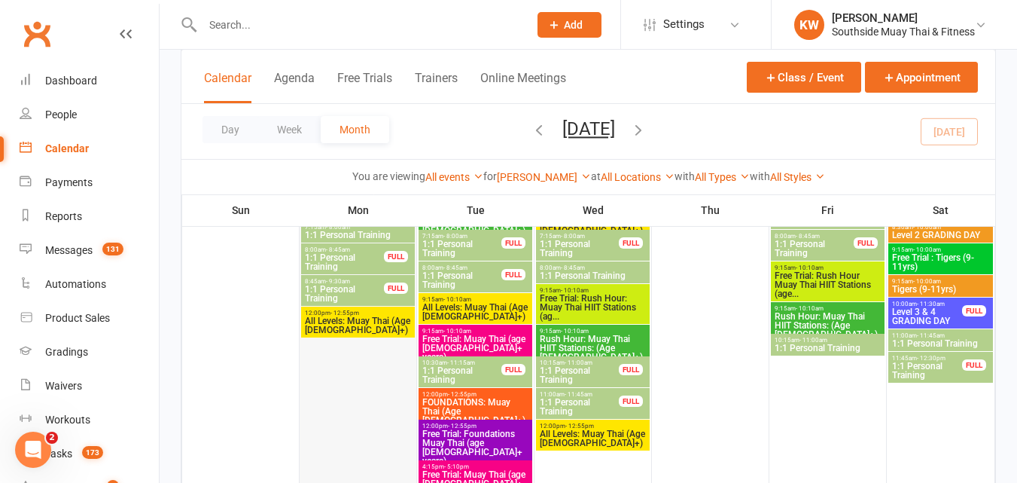
scroll to position [527, 0]
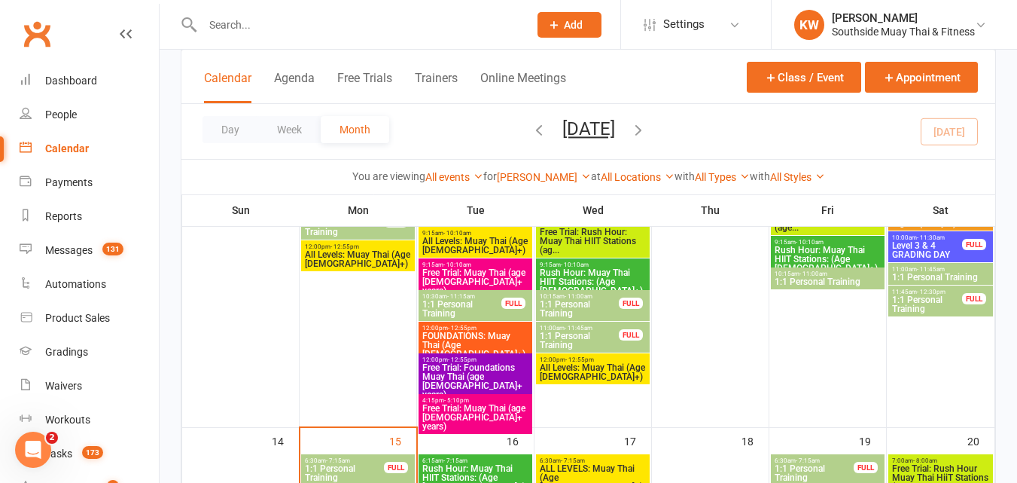
click at [474, 308] on span "1:1 Personal Training" at bounding box center [462, 309] width 81 height 18
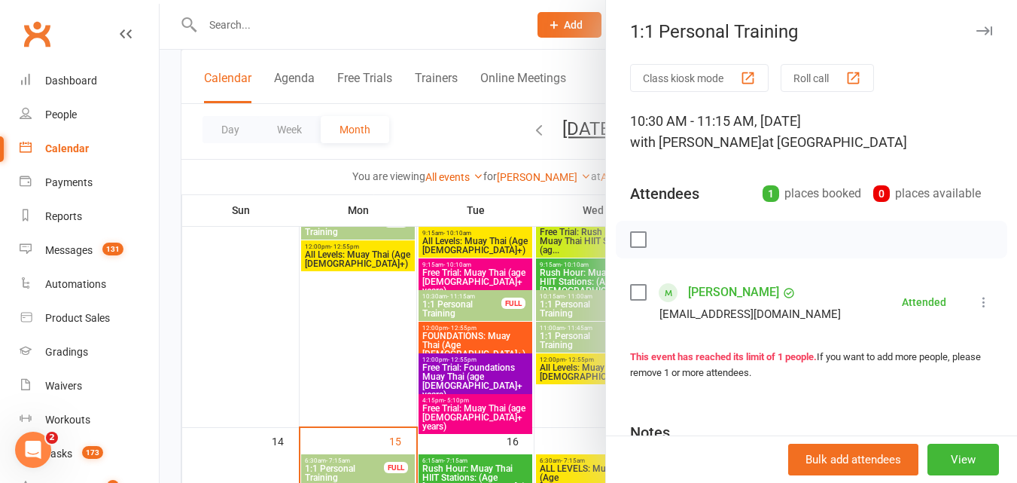
click at [322, 171] on div at bounding box center [589, 241] width 858 height 483
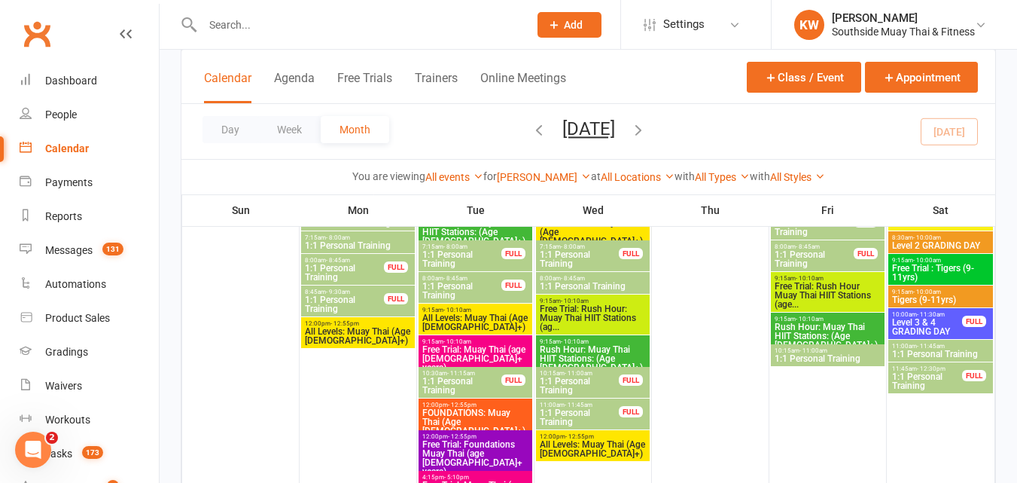
scroll to position [377, 0]
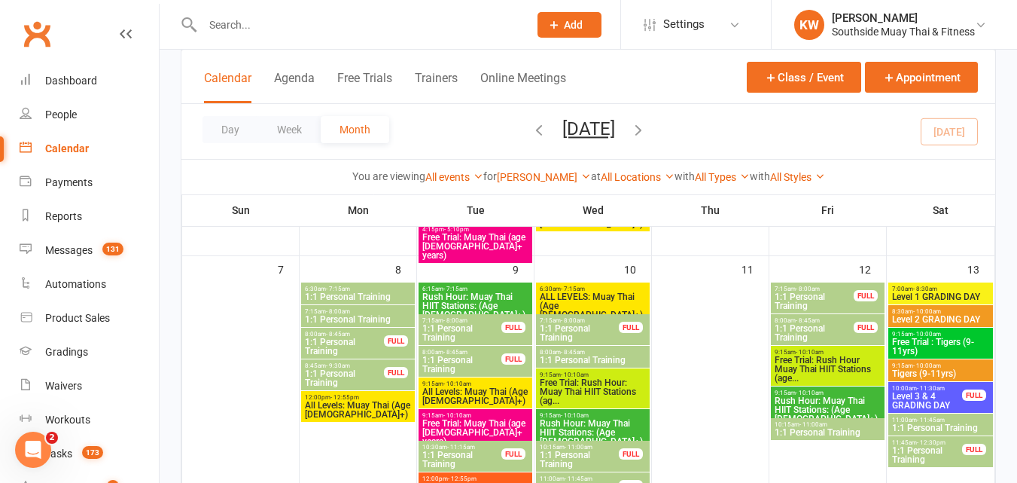
click at [494, 328] on span "1:1 Personal Training" at bounding box center [462, 333] width 81 height 18
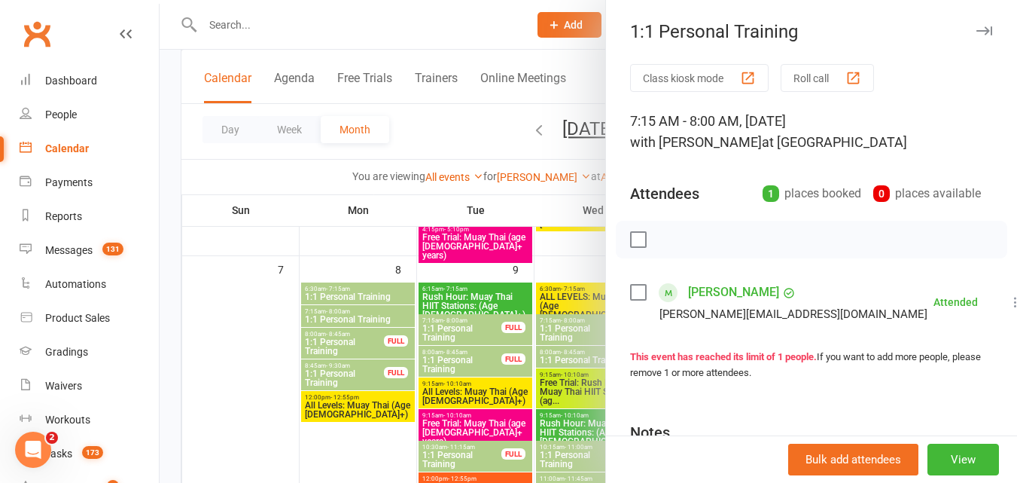
click at [494, 327] on div at bounding box center [589, 241] width 858 height 483
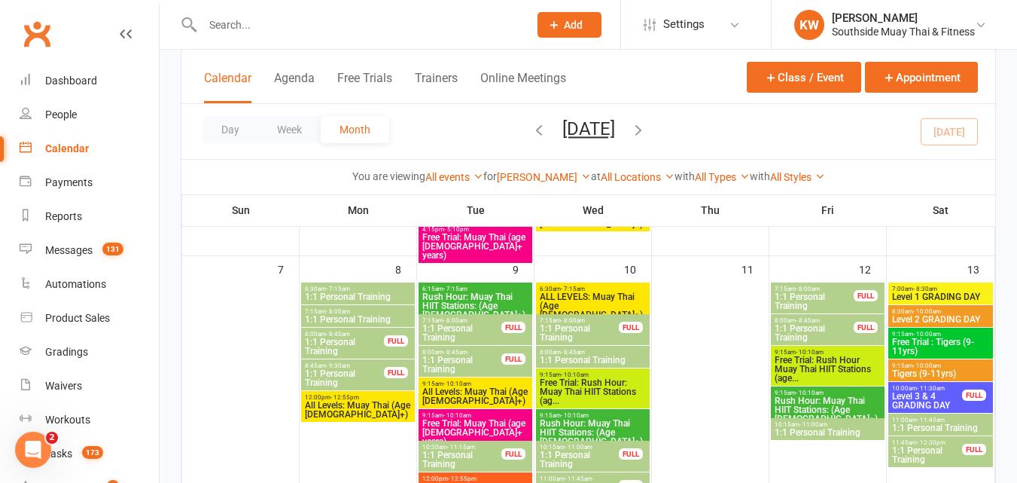
click at [605, 317] on span "7:15am - 8:00am" at bounding box center [579, 320] width 81 height 7
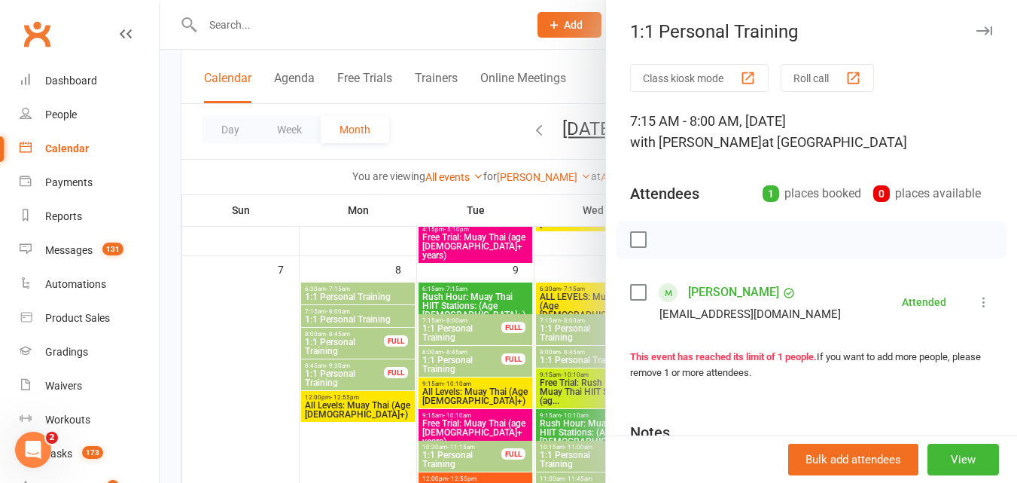
click at [409, 129] on div at bounding box center [589, 241] width 858 height 483
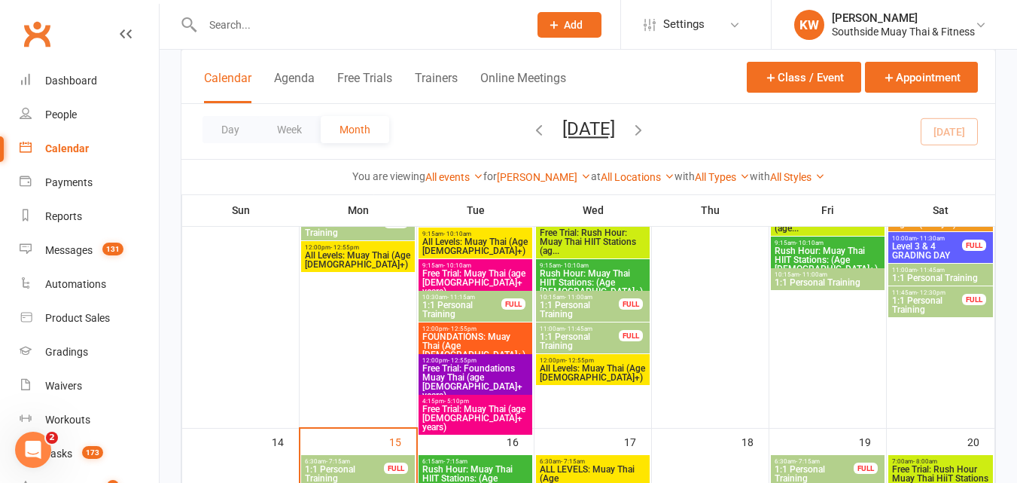
scroll to position [527, 0]
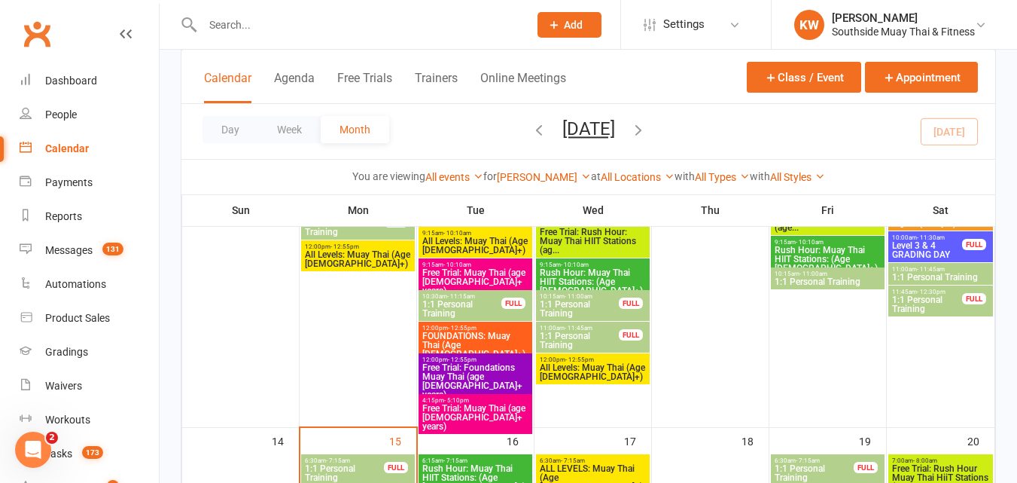
click at [615, 300] on span "1:1 Personal Training" at bounding box center [579, 309] width 81 height 18
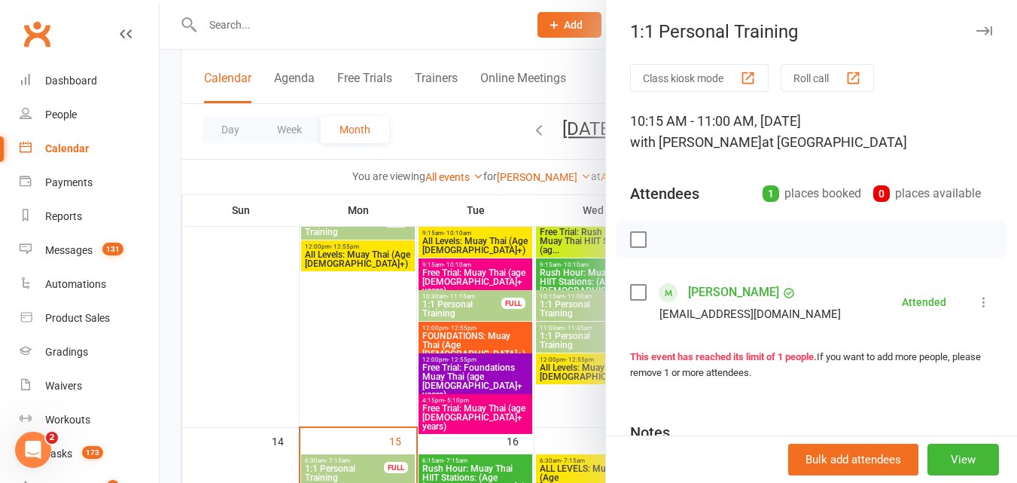
click at [442, 126] on div at bounding box center [589, 241] width 858 height 483
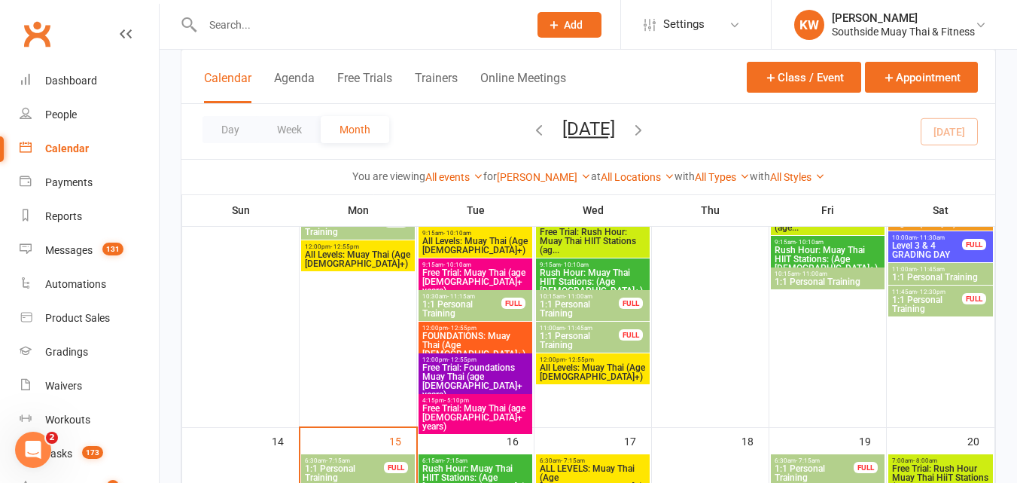
click at [584, 330] on span "- 11:45am" at bounding box center [579, 328] width 28 height 7
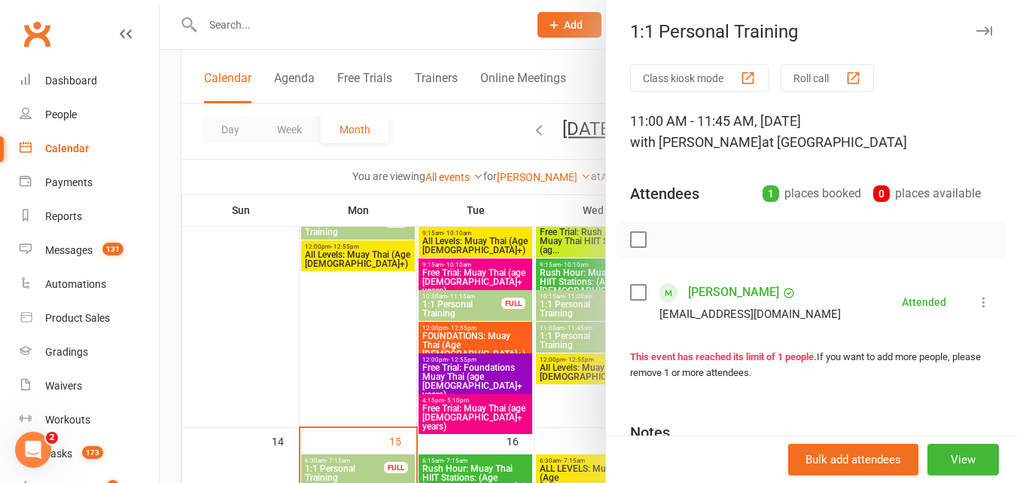
click at [423, 136] on div at bounding box center [589, 241] width 858 height 483
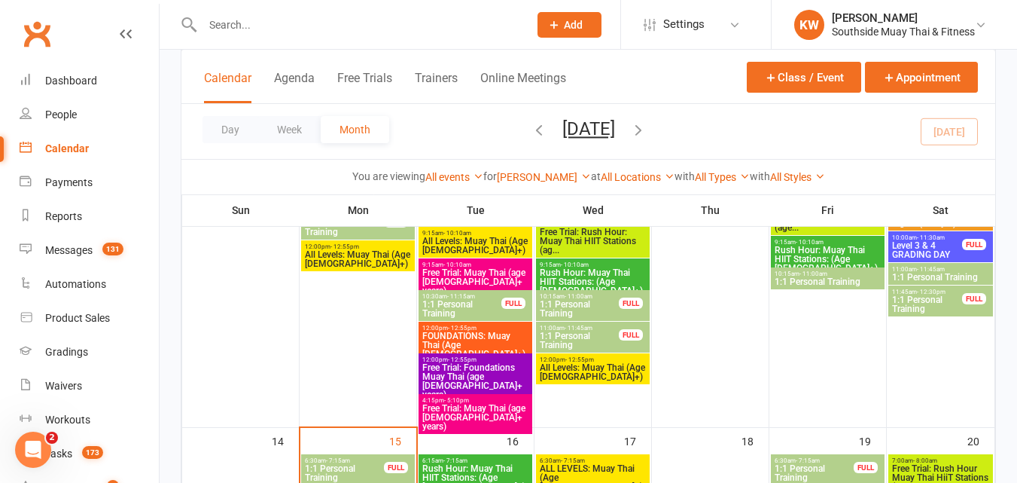
click at [597, 349] on span "1:1 Personal Training" at bounding box center [579, 340] width 81 height 18
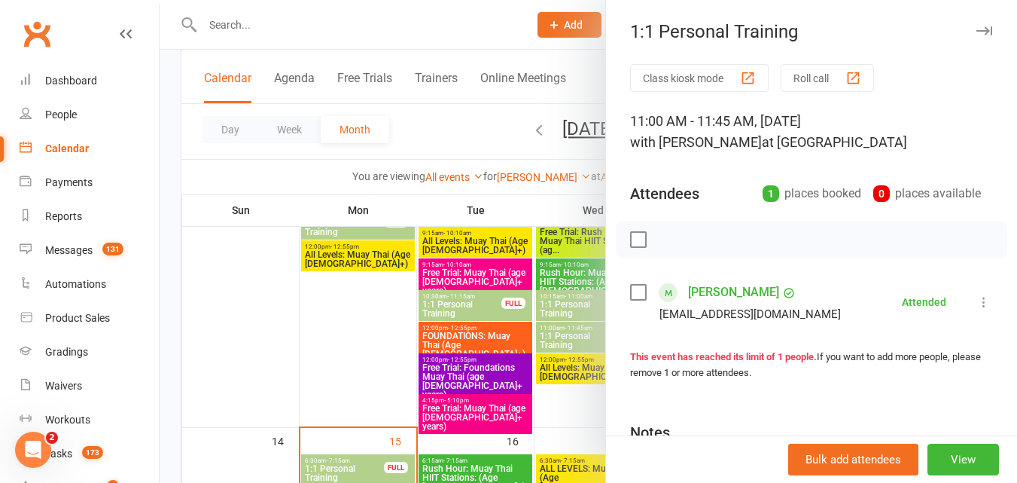
click at [439, 128] on div at bounding box center [589, 241] width 858 height 483
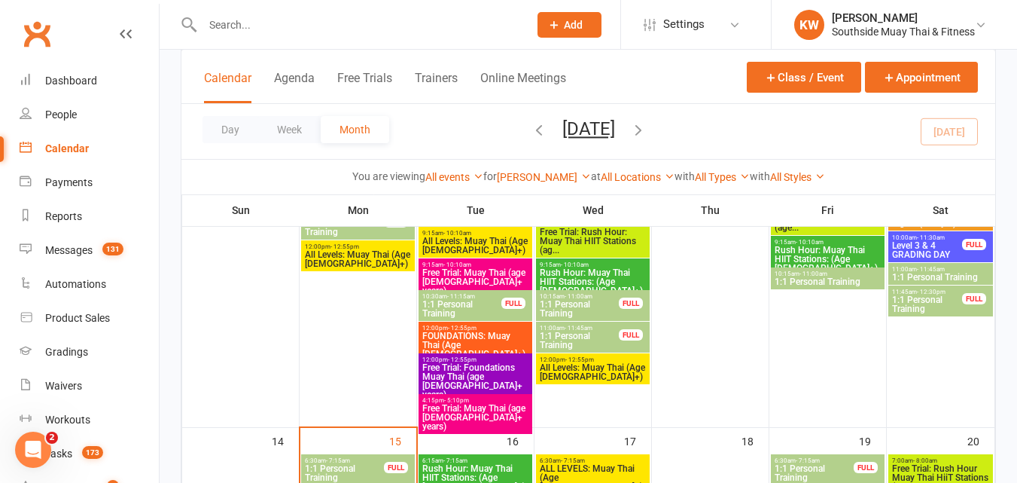
click at [581, 307] on span "1:1 Personal Training" at bounding box center [579, 309] width 81 height 18
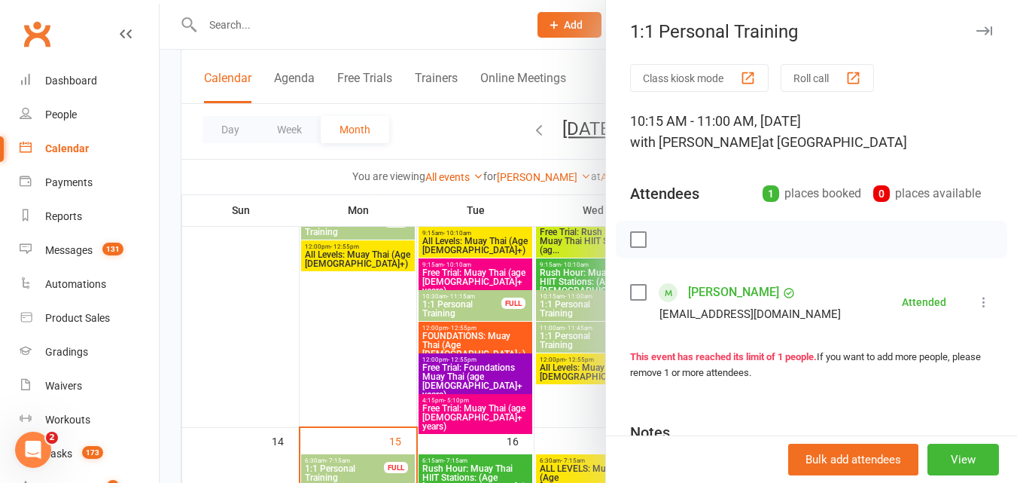
click at [557, 346] on div at bounding box center [589, 241] width 858 height 483
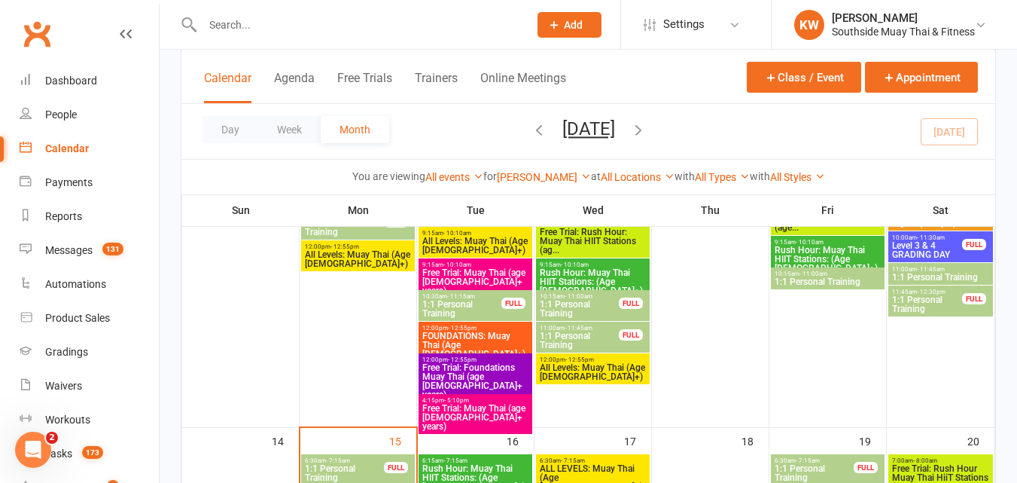
click at [557, 346] on span "1:1 Personal Training" at bounding box center [579, 340] width 81 height 18
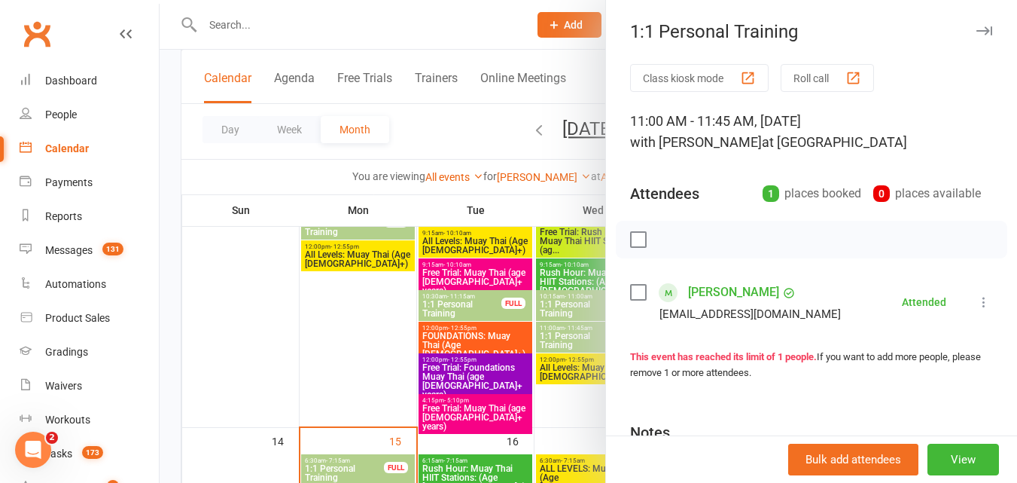
click at [432, 131] on div at bounding box center [589, 241] width 858 height 483
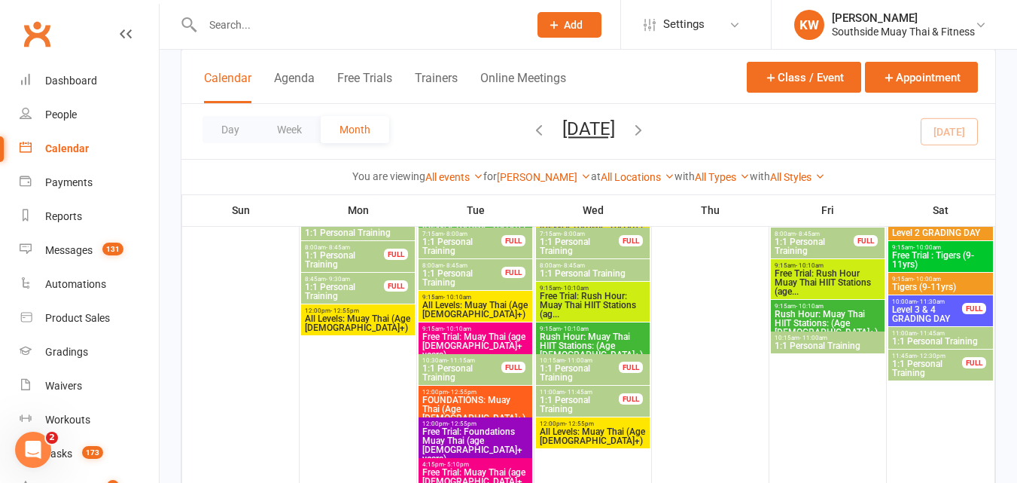
scroll to position [377, 0]
